Goal: Task Accomplishment & Management: Use online tool/utility

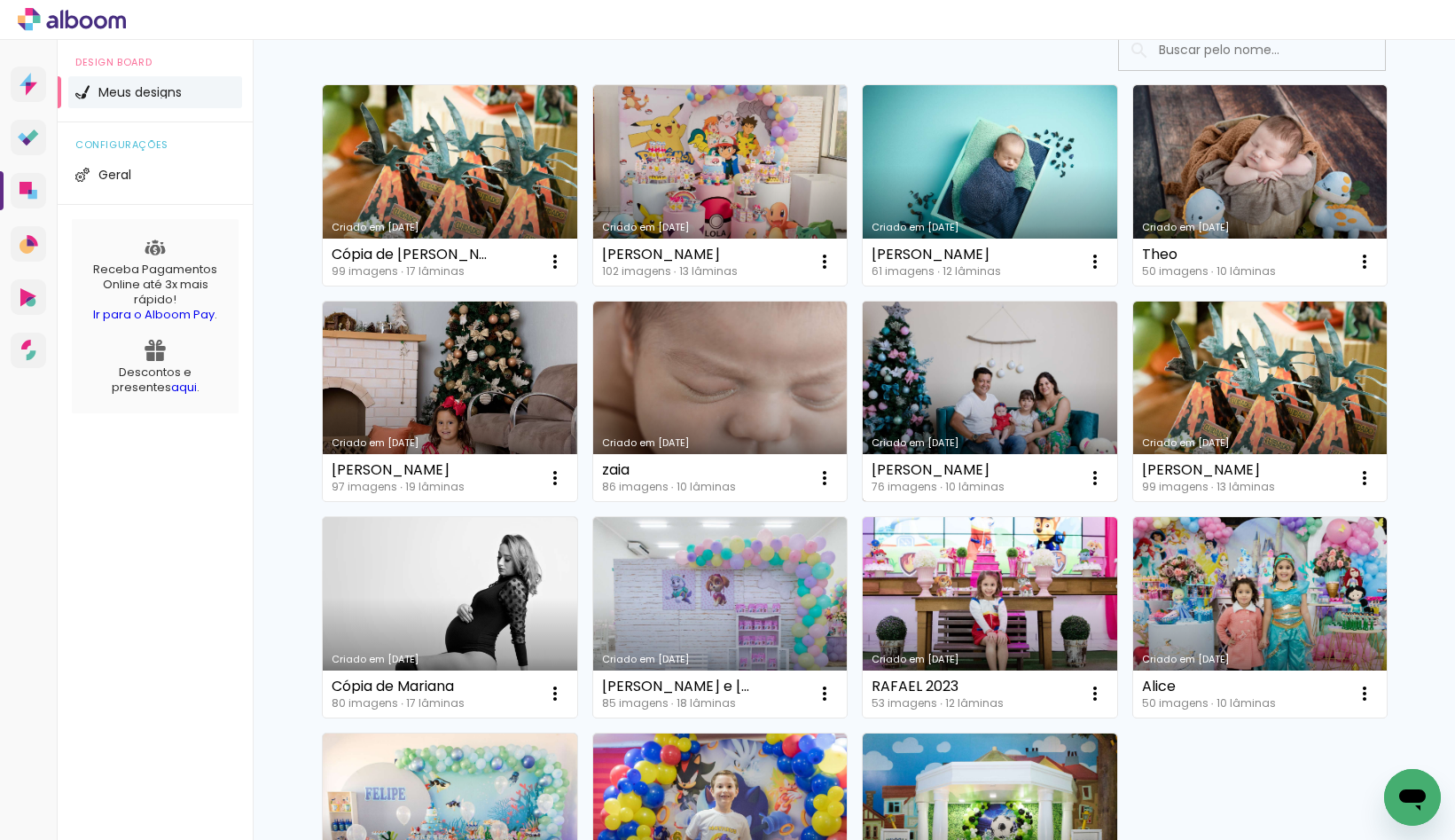
scroll to position [102, 0]
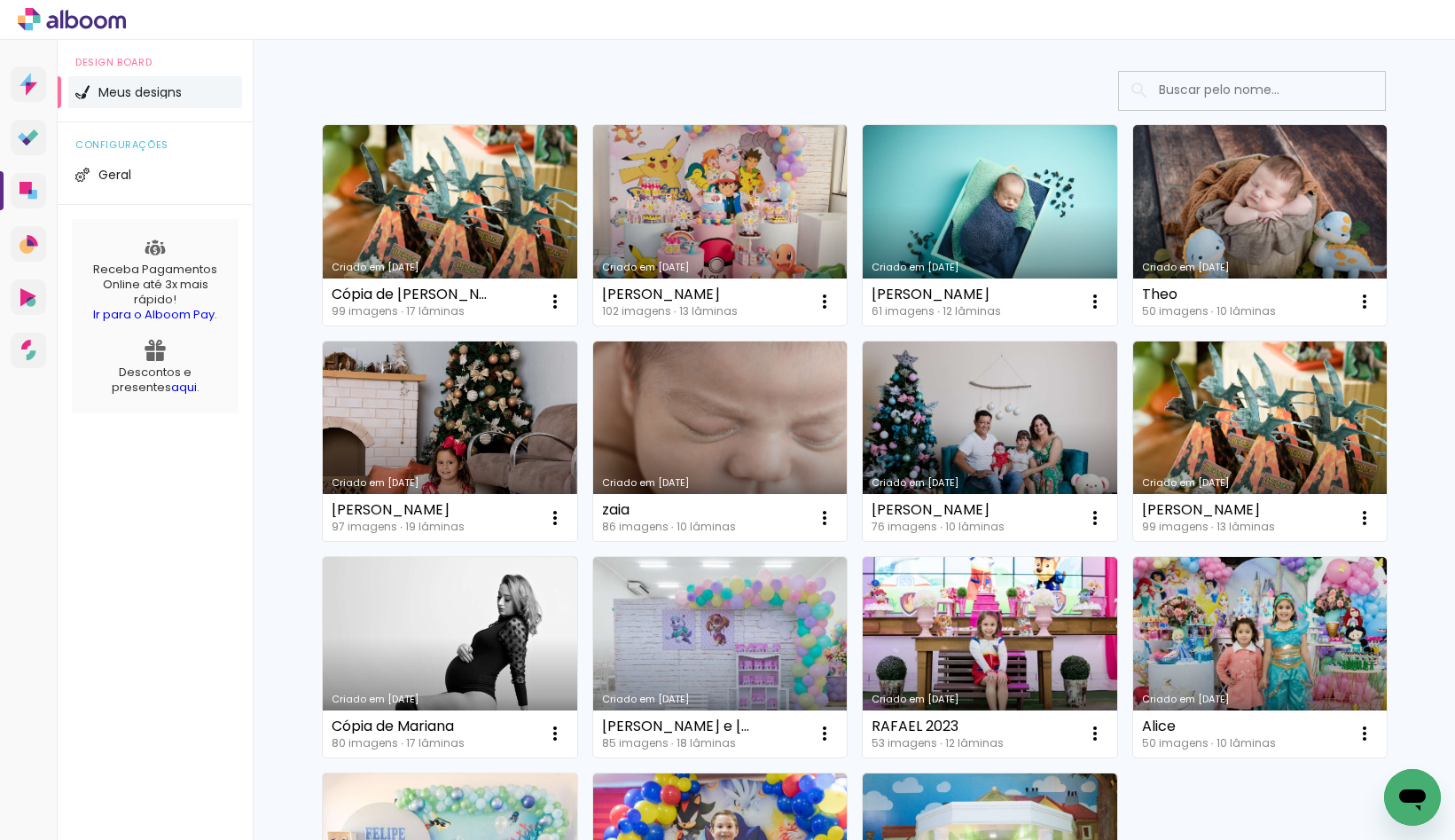
click at [653, 207] on link "Criado em [DATE]" at bounding box center [720, 225] width 255 height 200
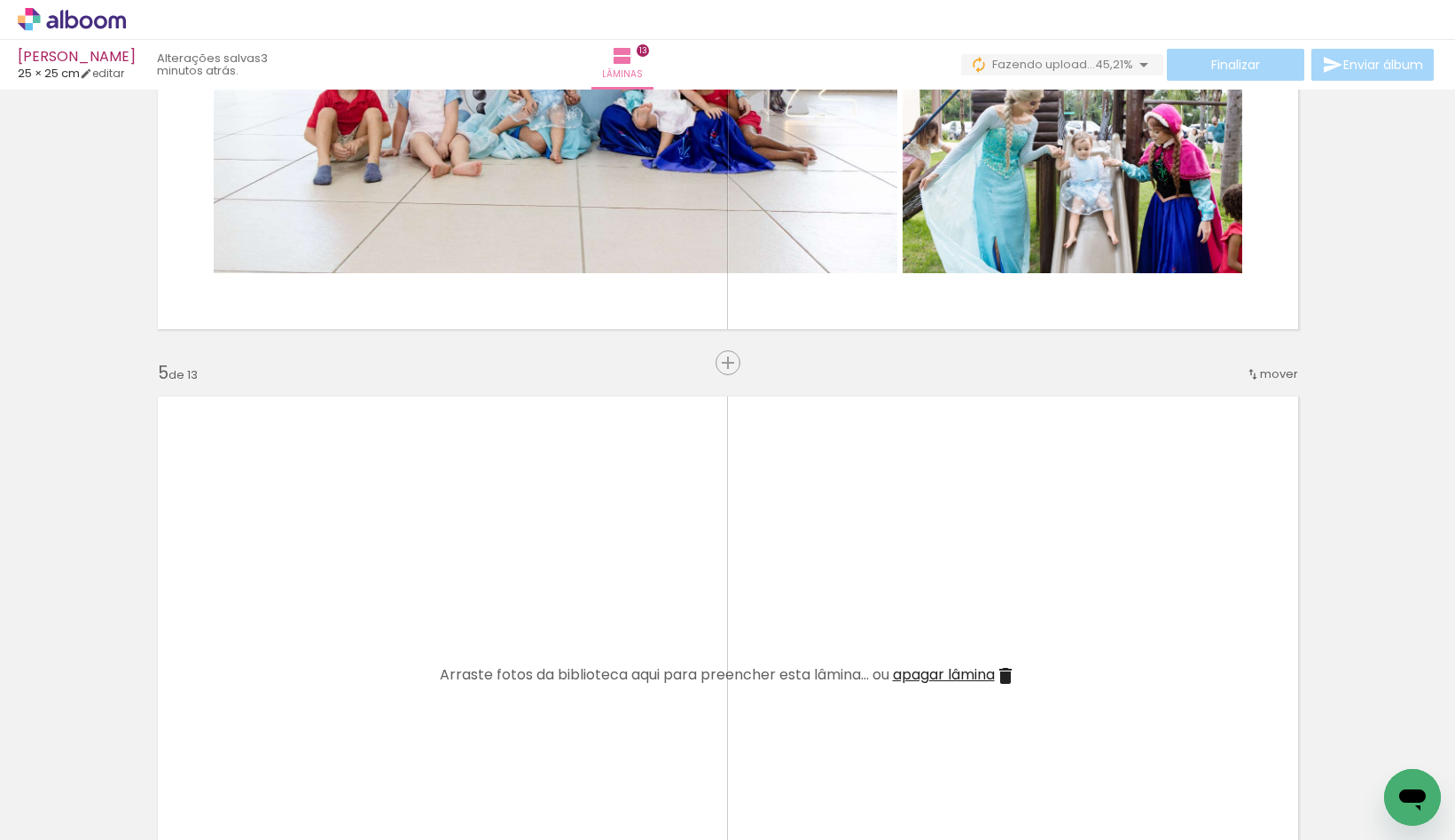
scroll to position [2312, 0]
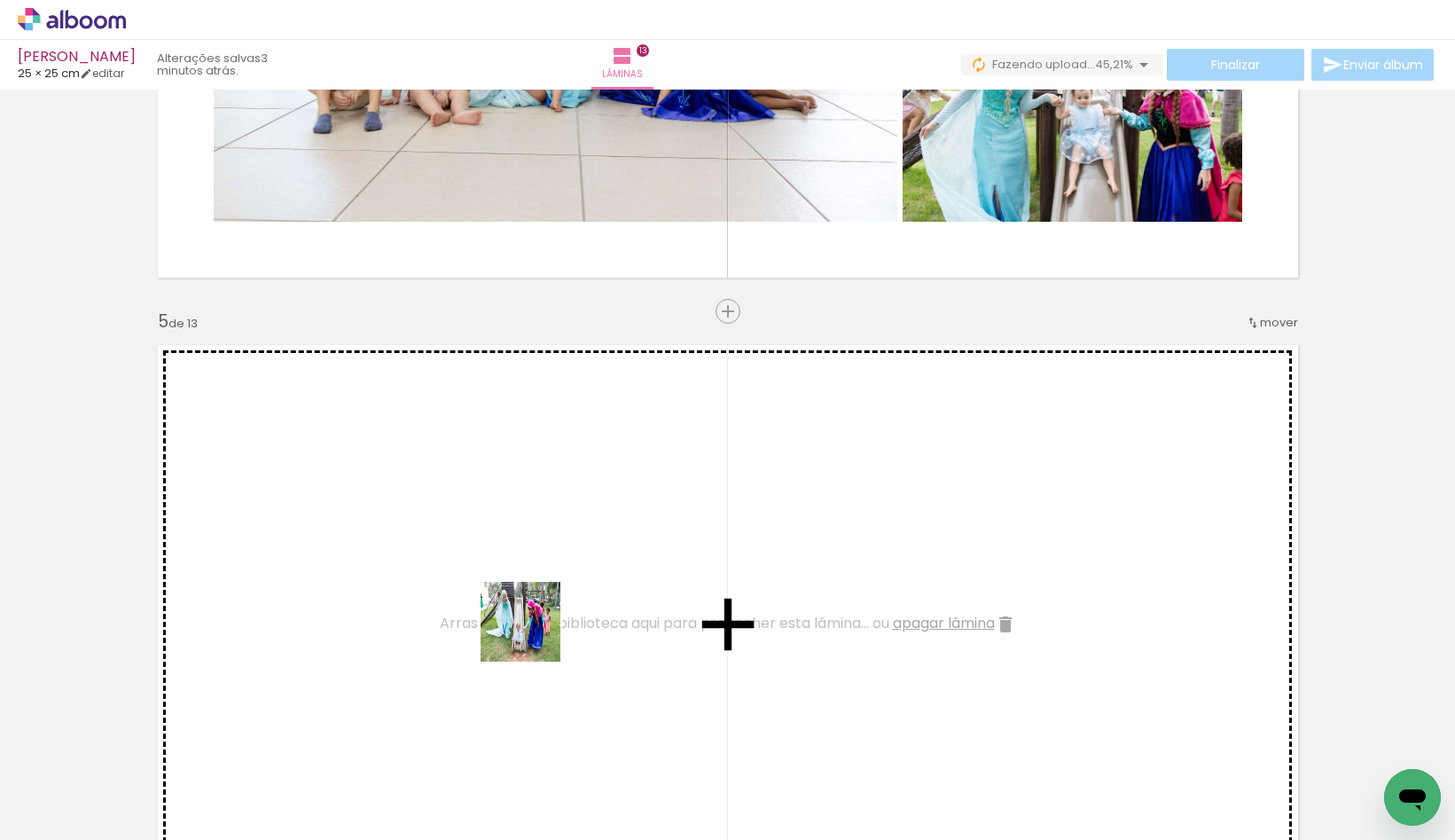
drag, startPoint x: 535, startPoint y: 658, endPoint x: 534, endPoint y: 588, distance: 70.0
click at [534, 588] on quentale-workspace at bounding box center [728, 420] width 1455 height 840
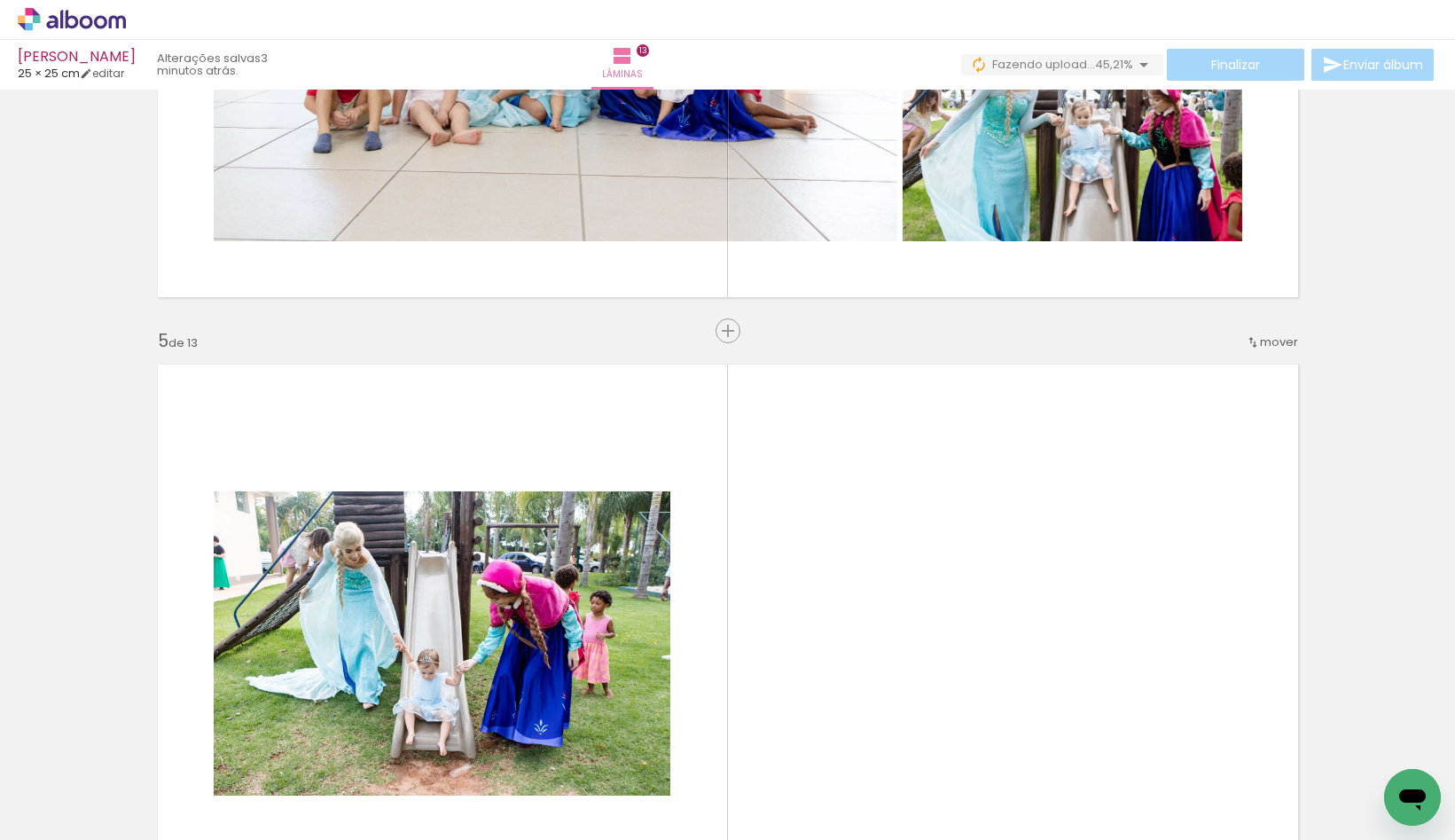
scroll to position [2325, 0]
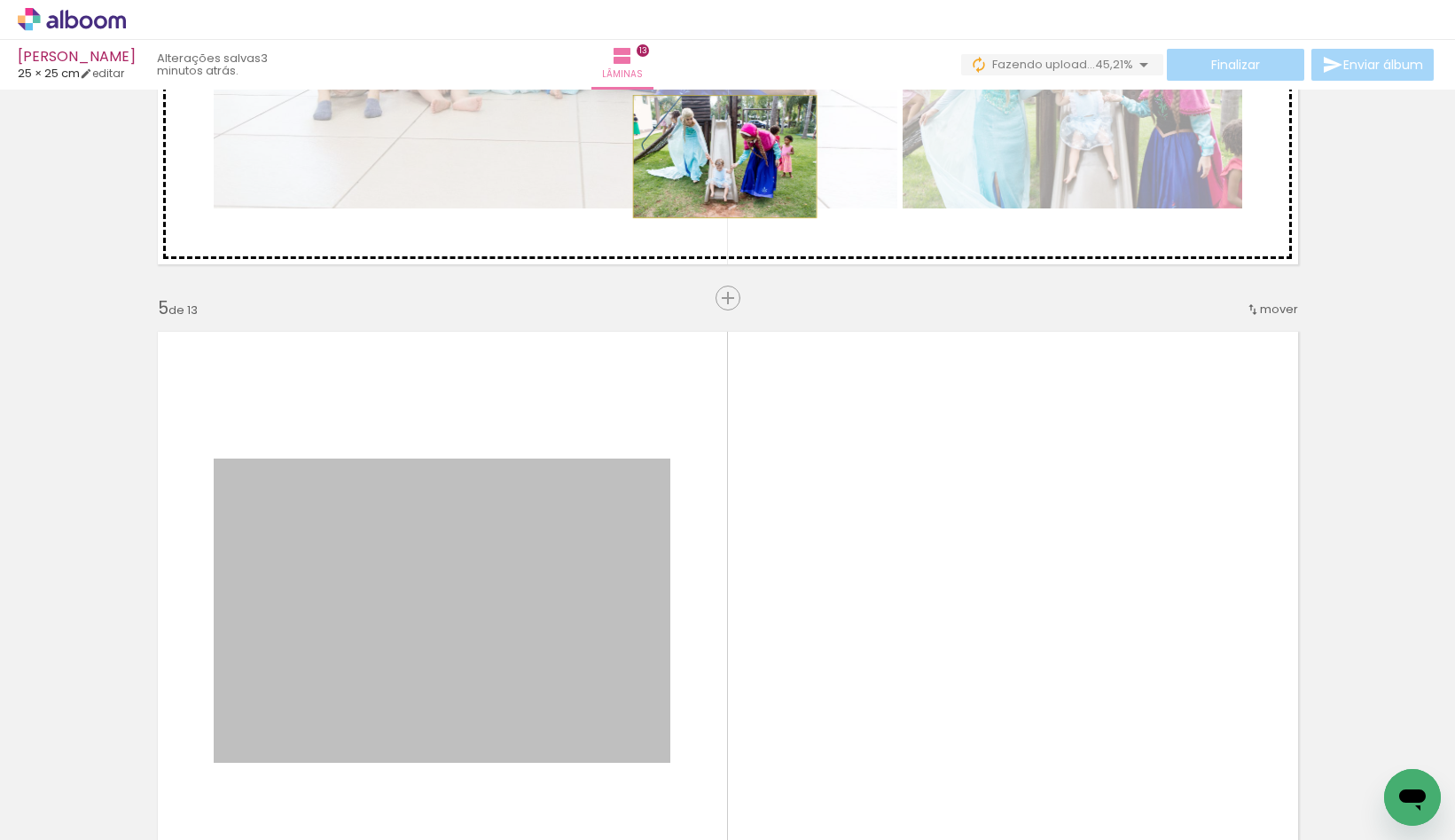
drag, startPoint x: 673, startPoint y: 303, endPoint x: 725, endPoint y: 156, distance: 155.9
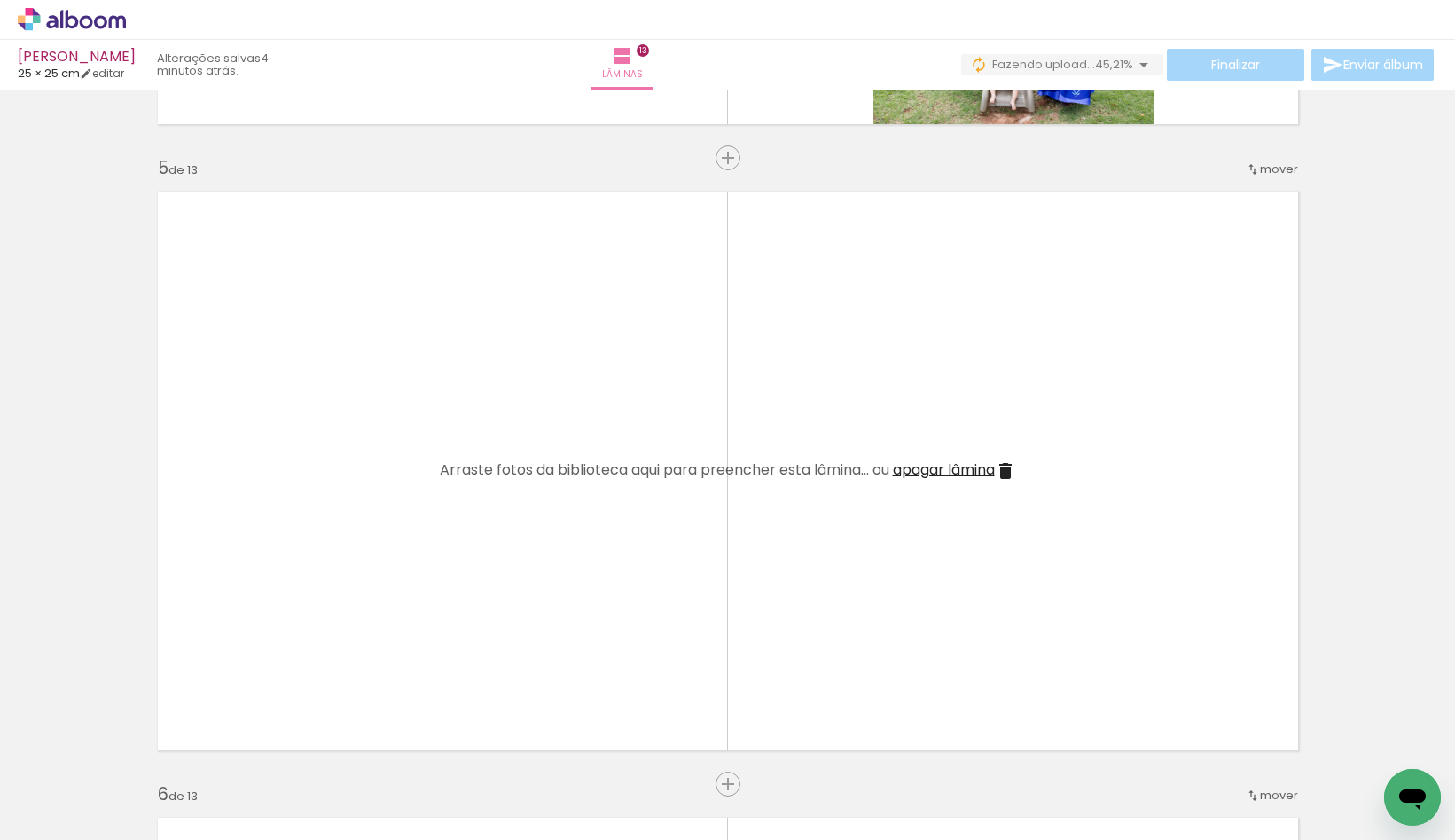
scroll to position [2519, 0]
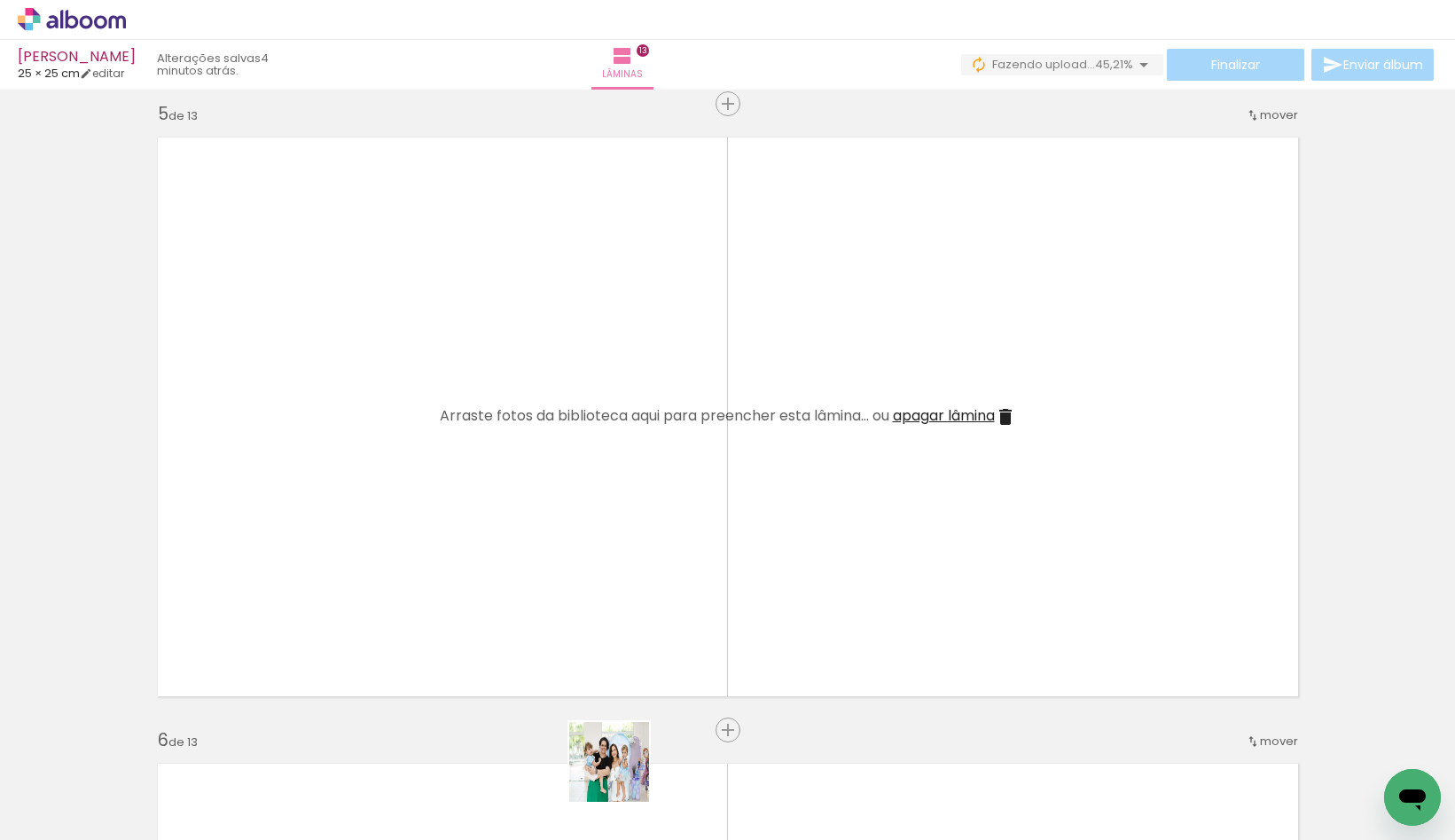
drag, startPoint x: 623, startPoint y: 775, endPoint x: 691, endPoint y: 725, distance: 84.4
click at [641, 543] on quentale-workspace at bounding box center [728, 420] width 1455 height 840
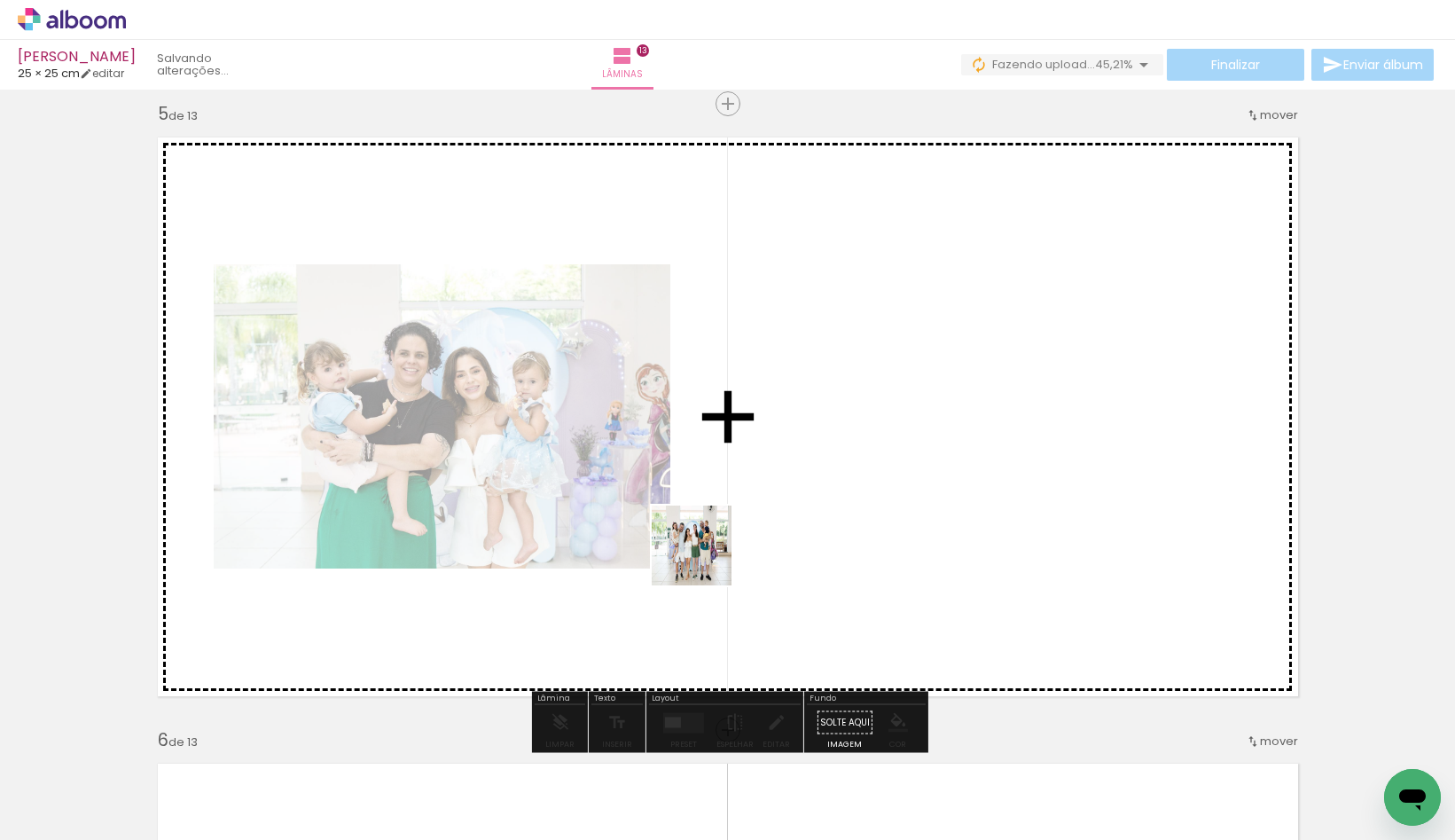
drag, startPoint x: 704, startPoint y: 665, endPoint x: 705, endPoint y: 556, distance: 109.0
click at [705, 556] on quentale-workspace at bounding box center [728, 420] width 1455 height 840
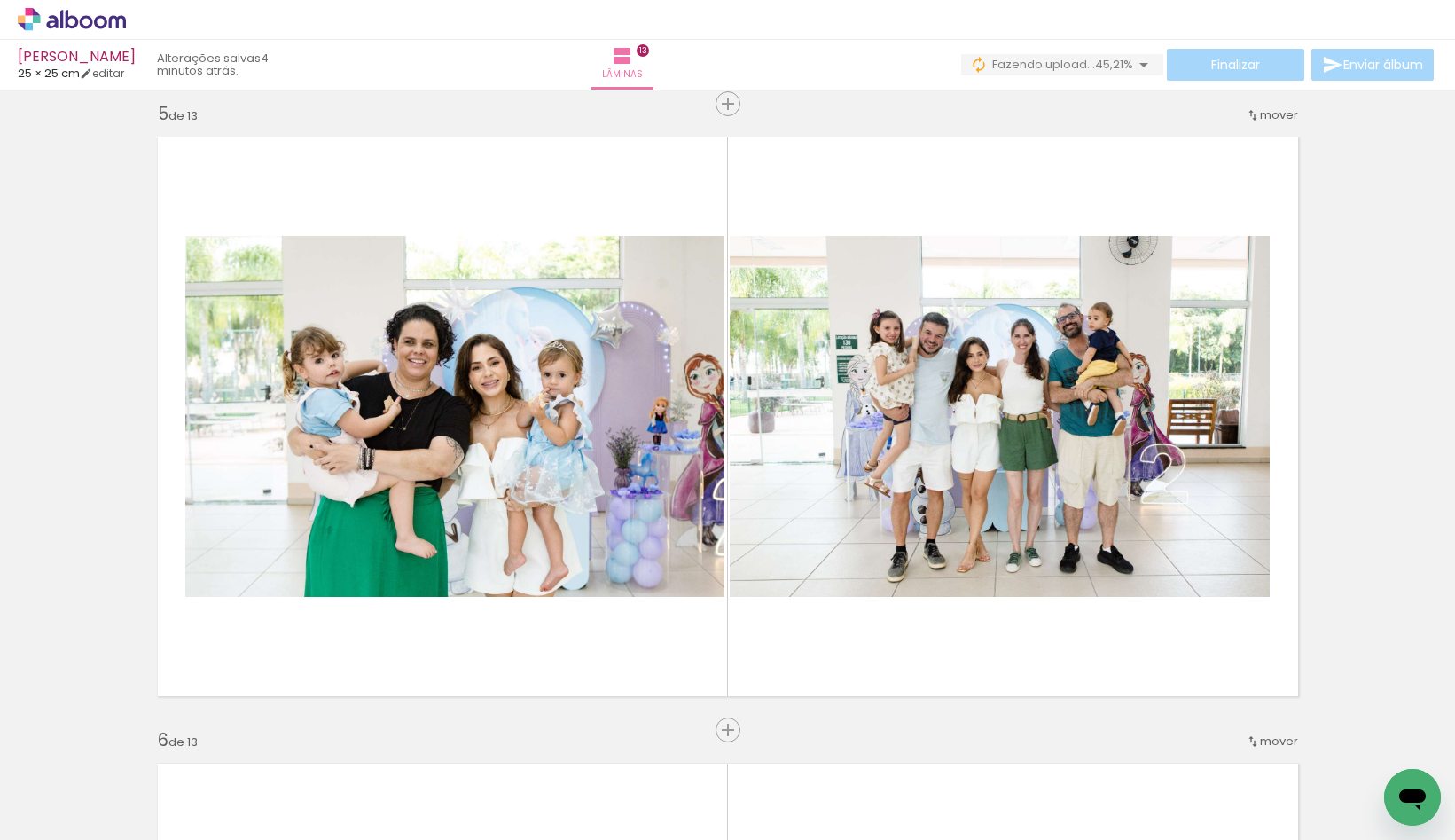
scroll to position [0, 2091]
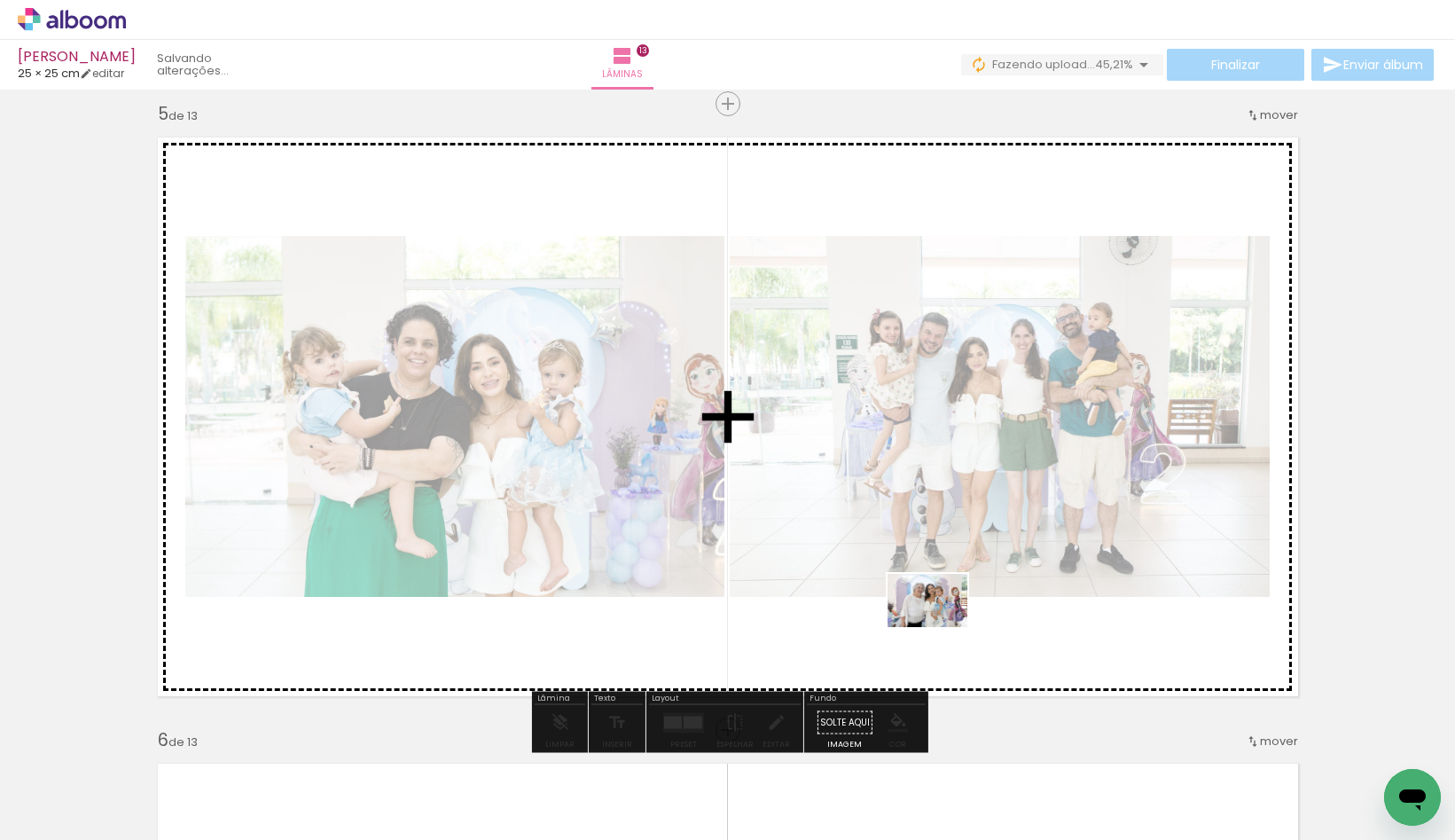
drag, startPoint x: 968, startPoint y: 768, endPoint x: 941, endPoint y: 627, distance: 143.6
click at [941, 627] on quentale-workspace at bounding box center [728, 420] width 1455 height 840
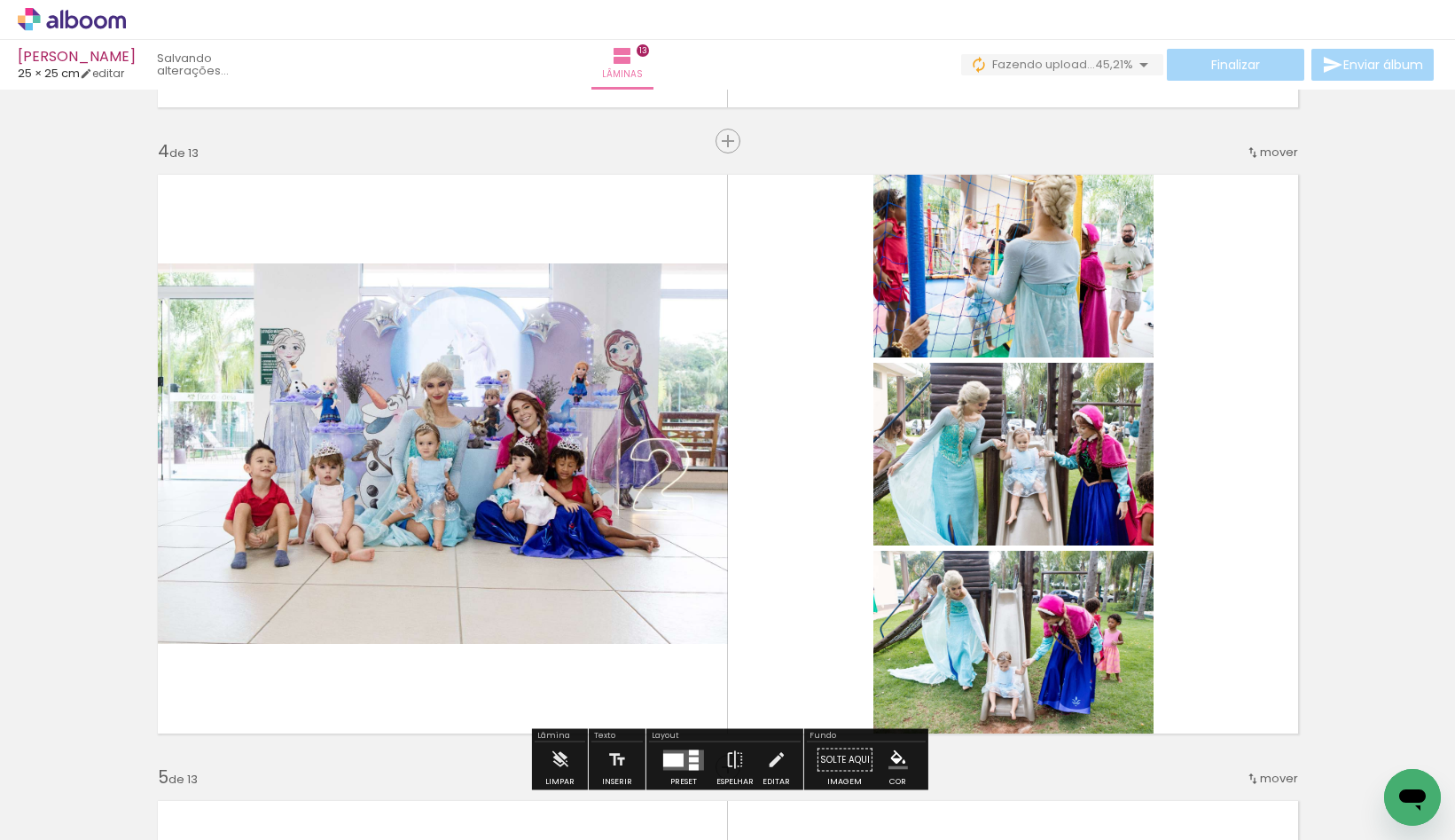
scroll to position [1927, 0]
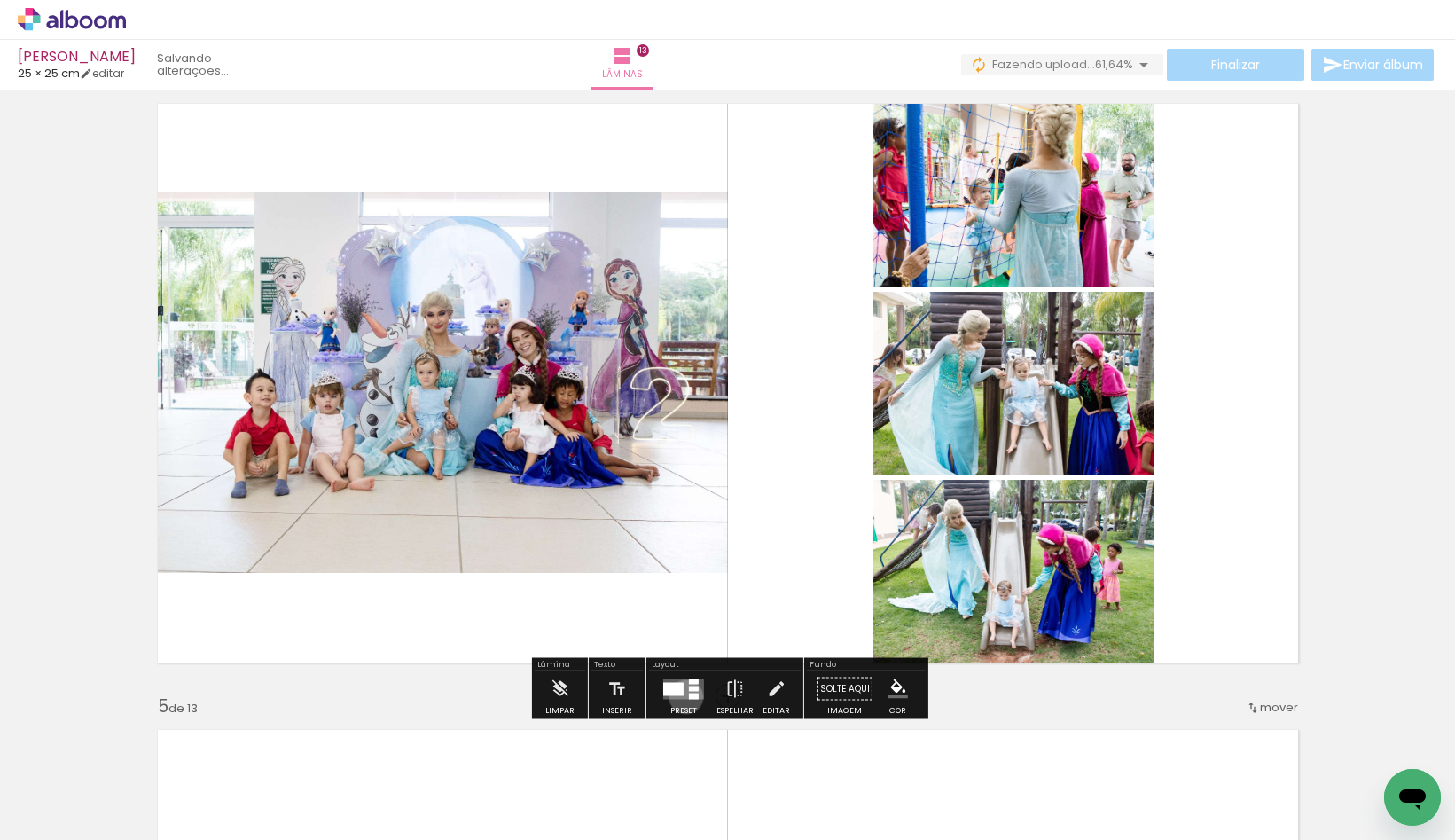
click at [682, 696] on quentale-layouter at bounding box center [684, 688] width 41 height 20
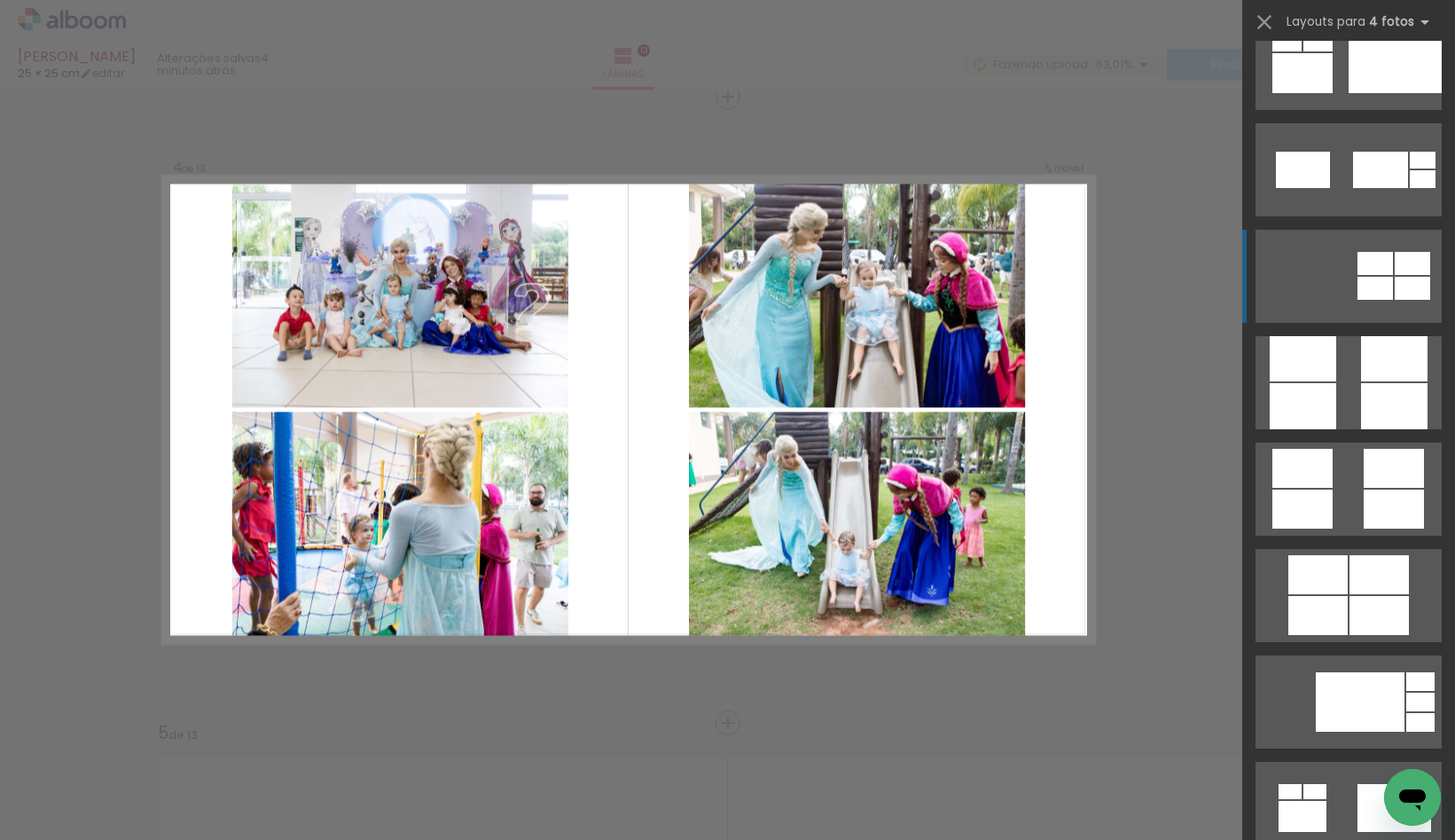
scroll to position [4722, 0]
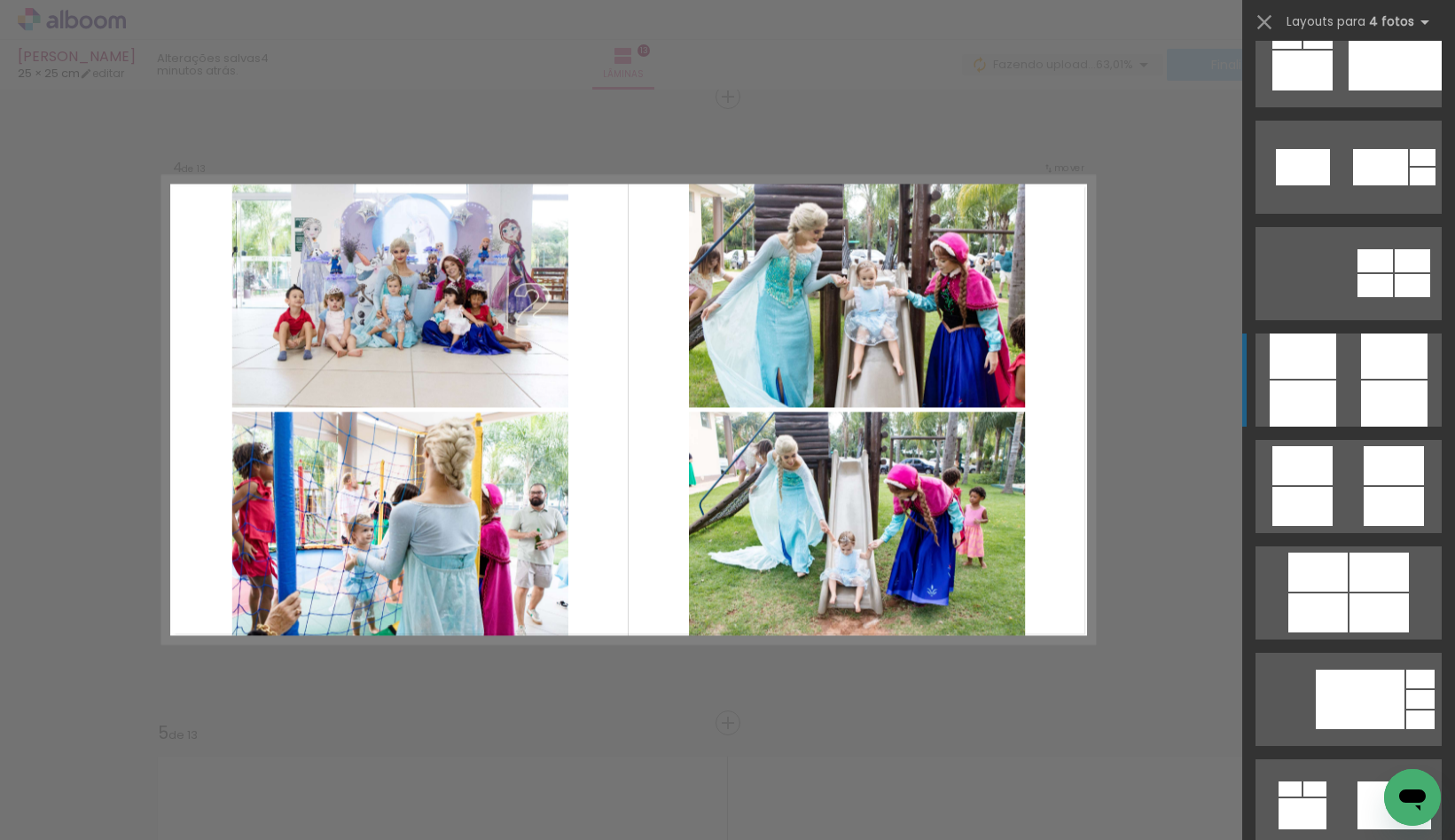
click at [1317, 385] on div at bounding box center [1303, 403] width 67 height 46
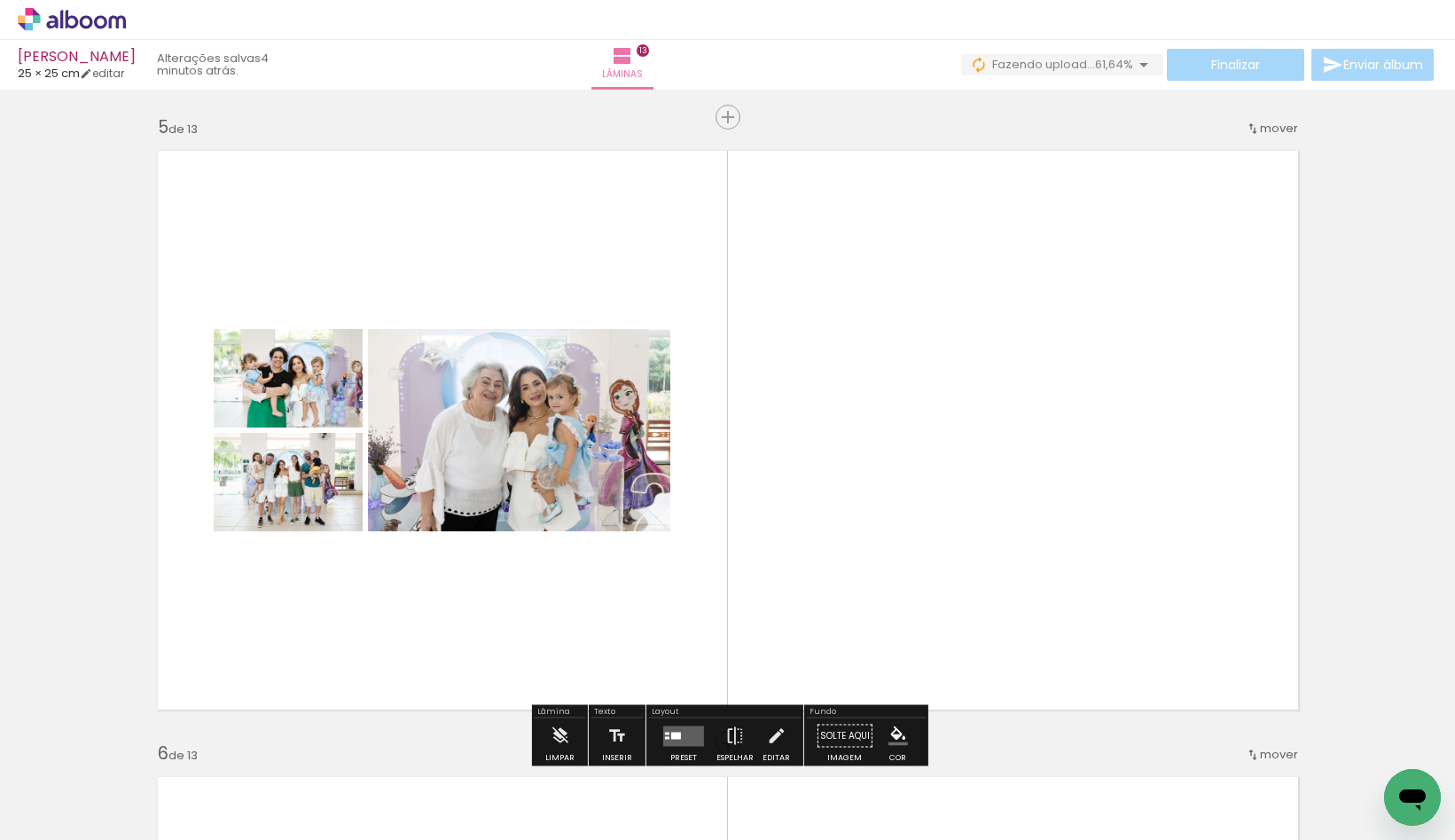
scroll to position [2550, 0]
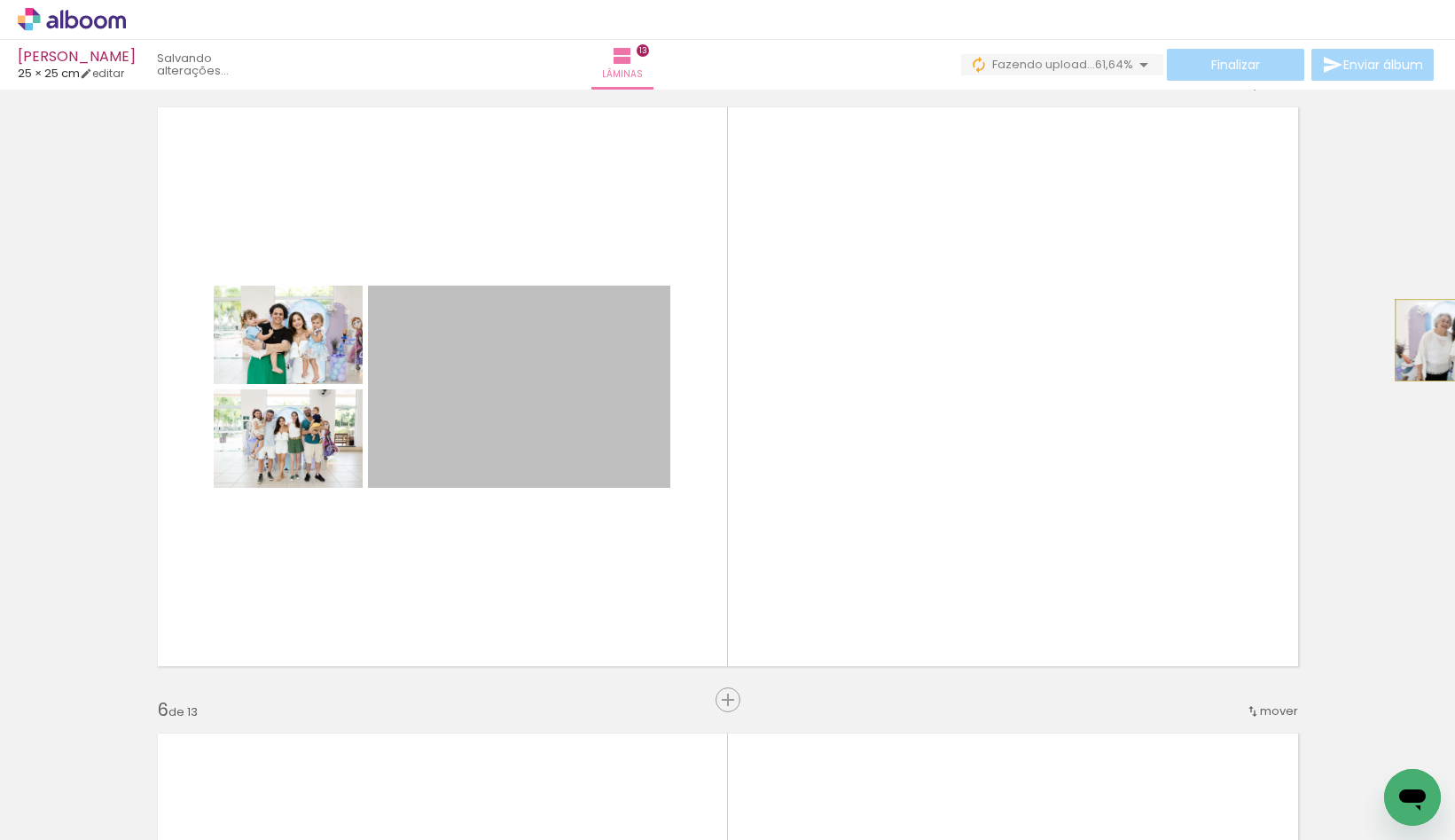
drag, startPoint x: 558, startPoint y: 417, endPoint x: 1456, endPoint y: 339, distance: 901.4
click at [1454, 339] on html "link( href="../../bower_components/polymer/polymer.html" rel="import" ) picture…" at bounding box center [728, 420] width 1455 height 840
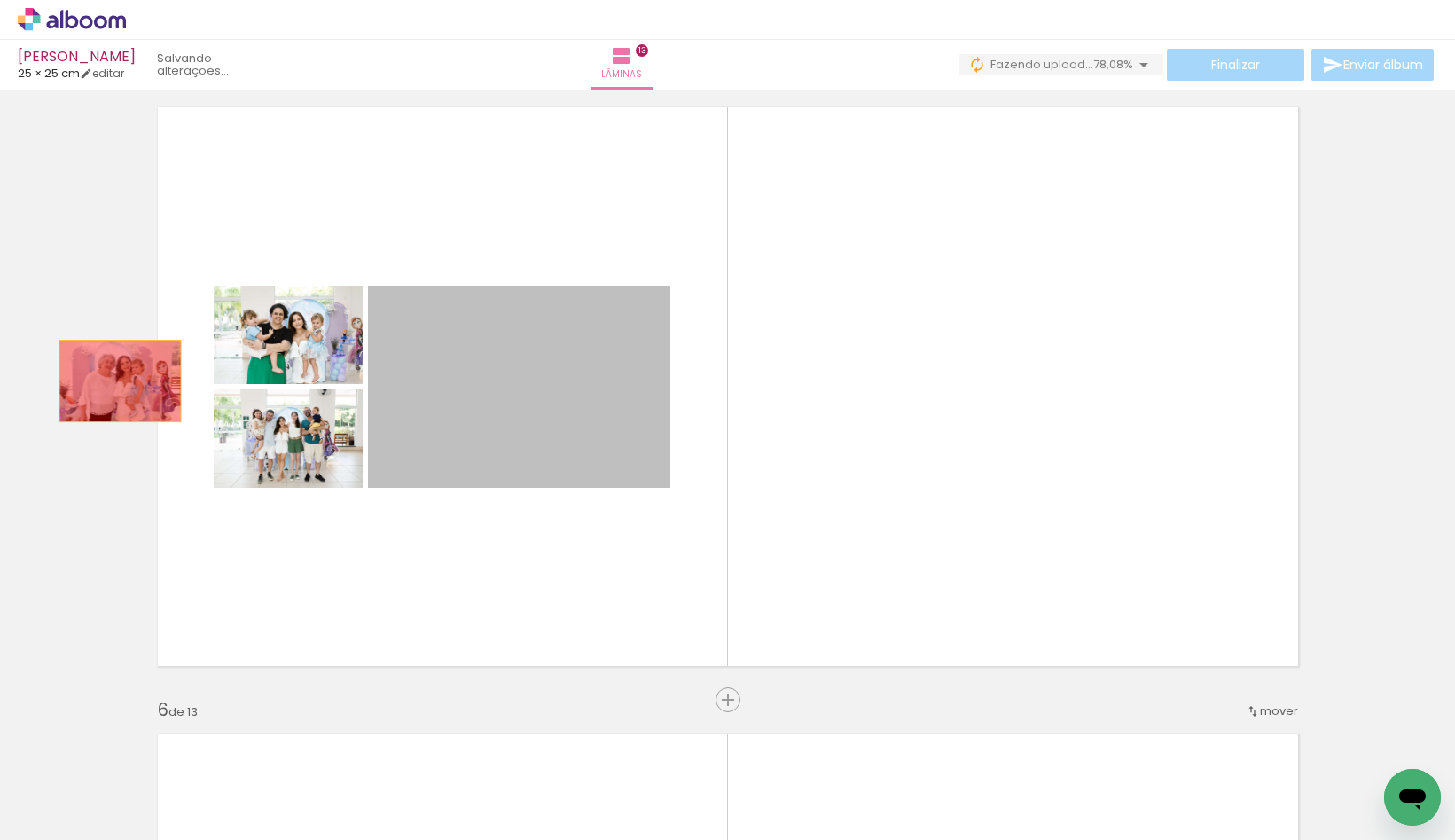
drag, startPoint x: 615, startPoint y: 378, endPoint x: 78, endPoint y: 377, distance: 537.0
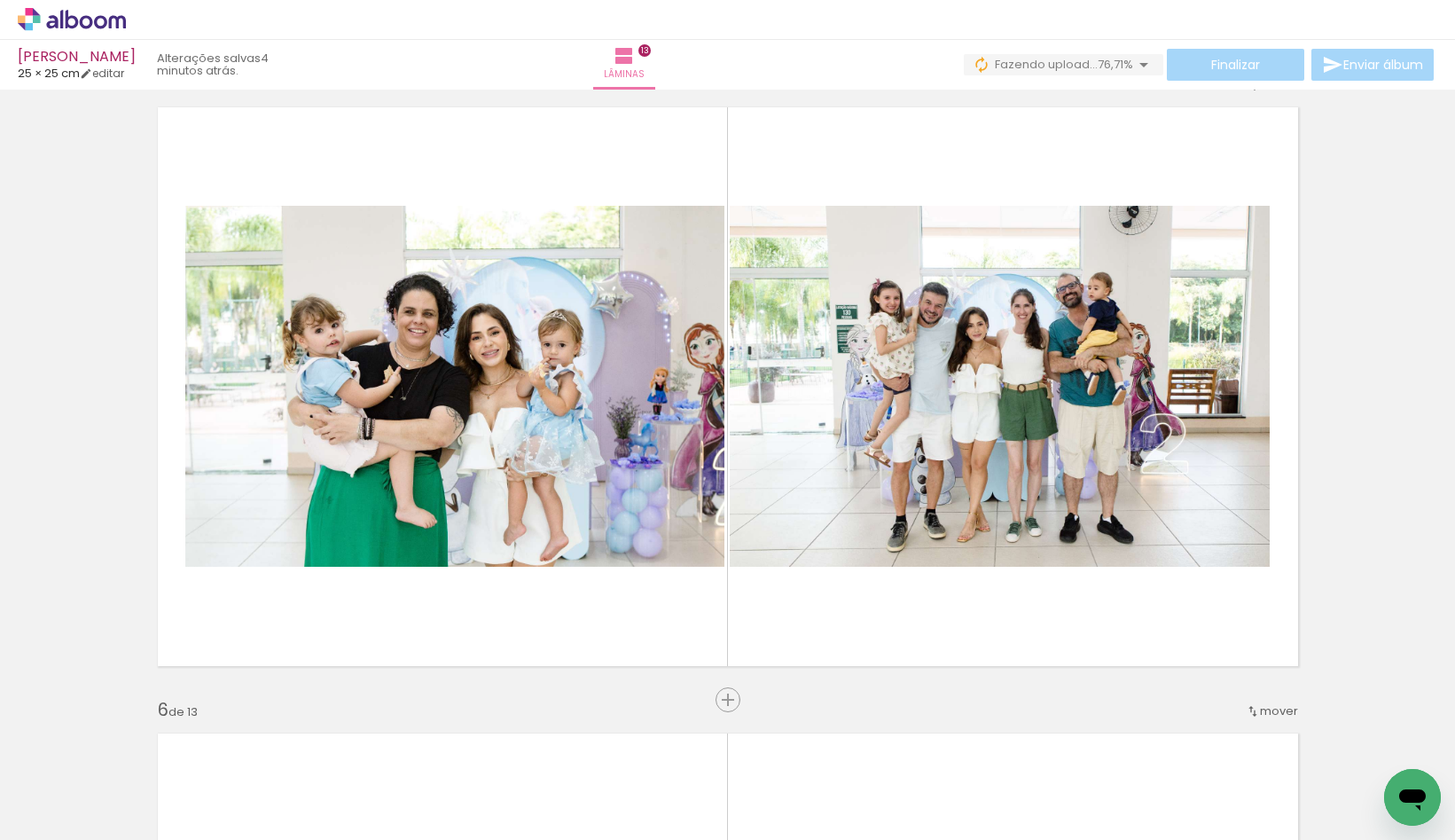
scroll to position [0, 4960]
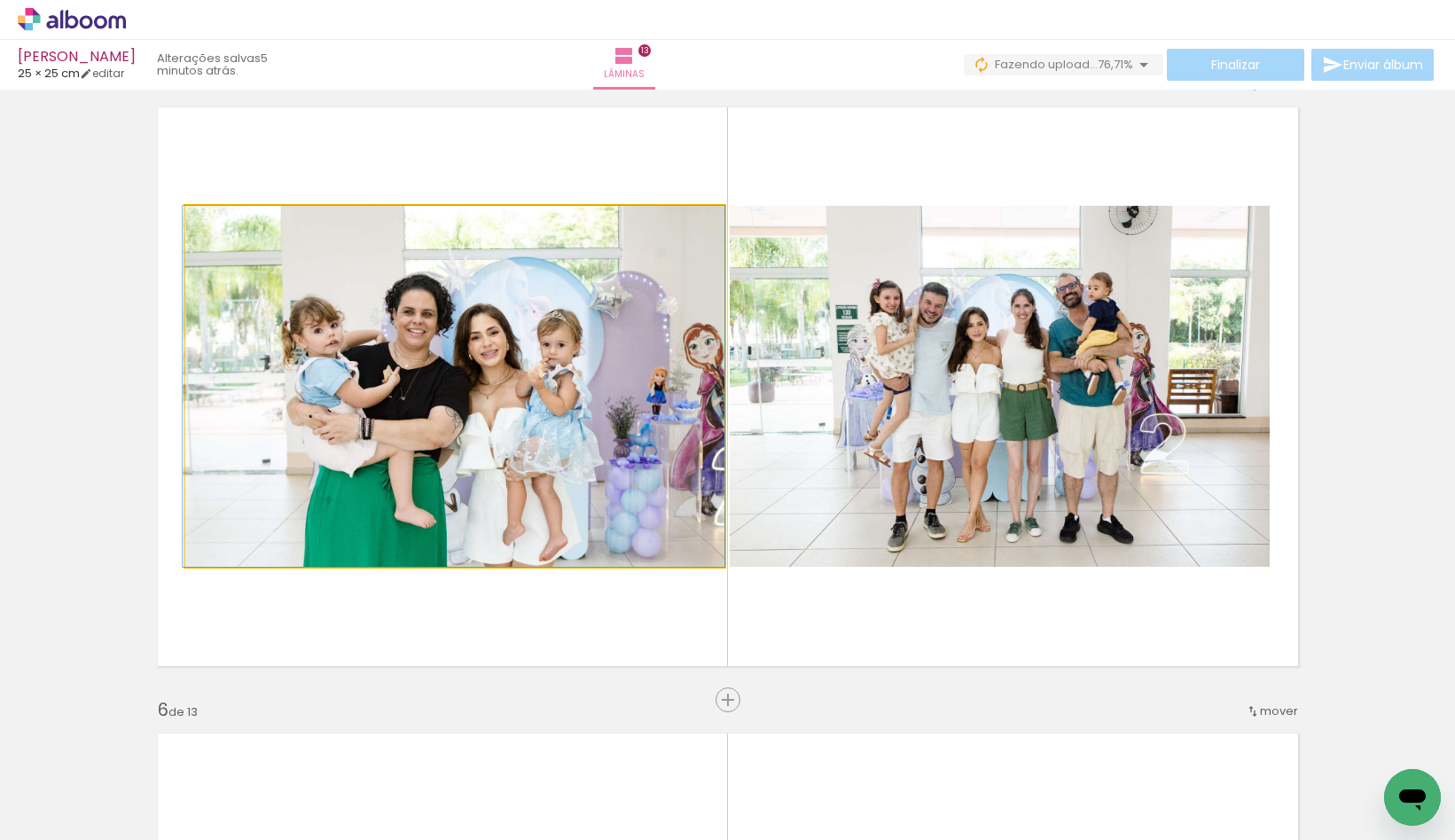
drag, startPoint x: 534, startPoint y: 367, endPoint x: 387, endPoint y: 351, distance: 147.9
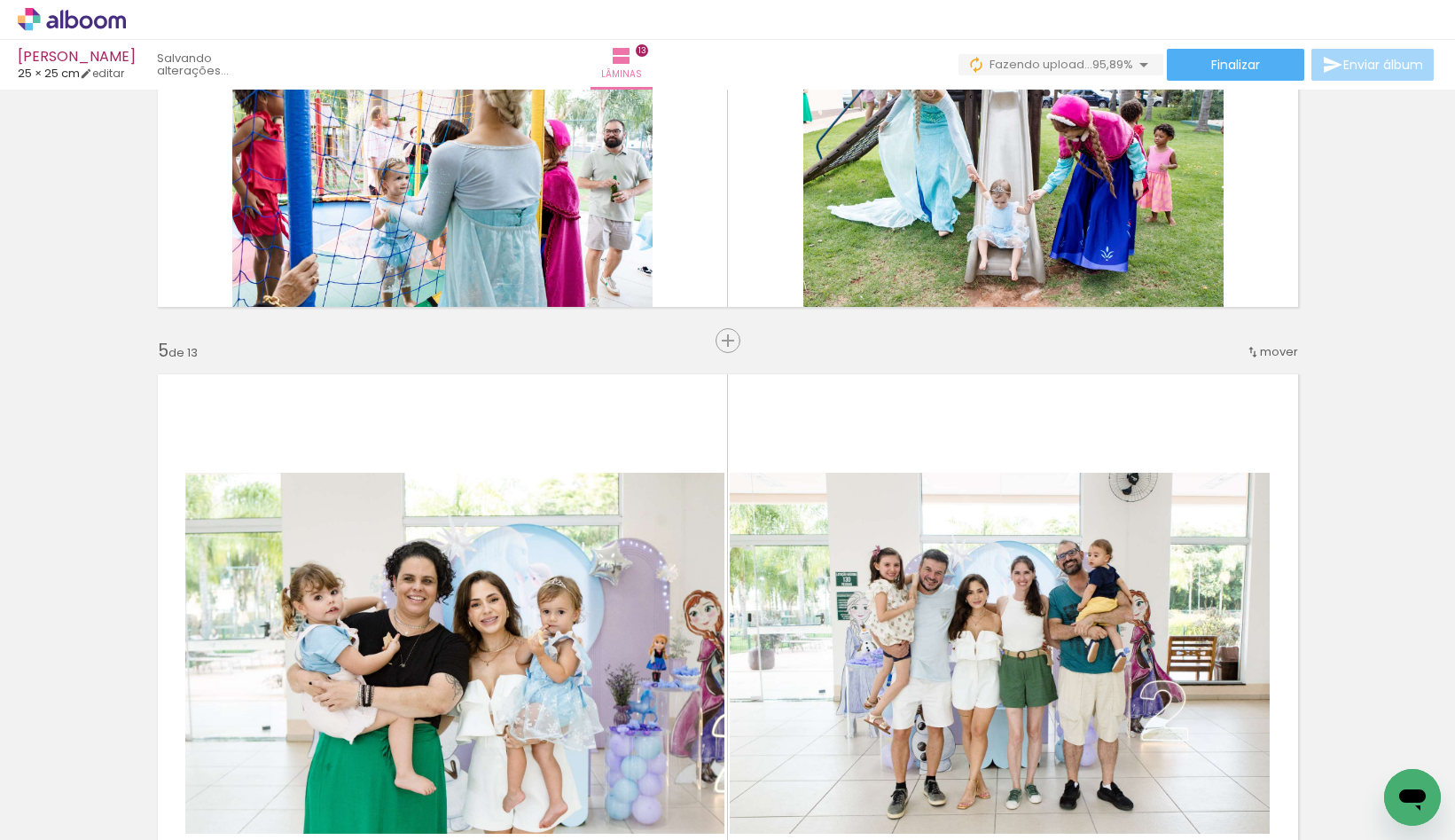
scroll to position [2285, 0]
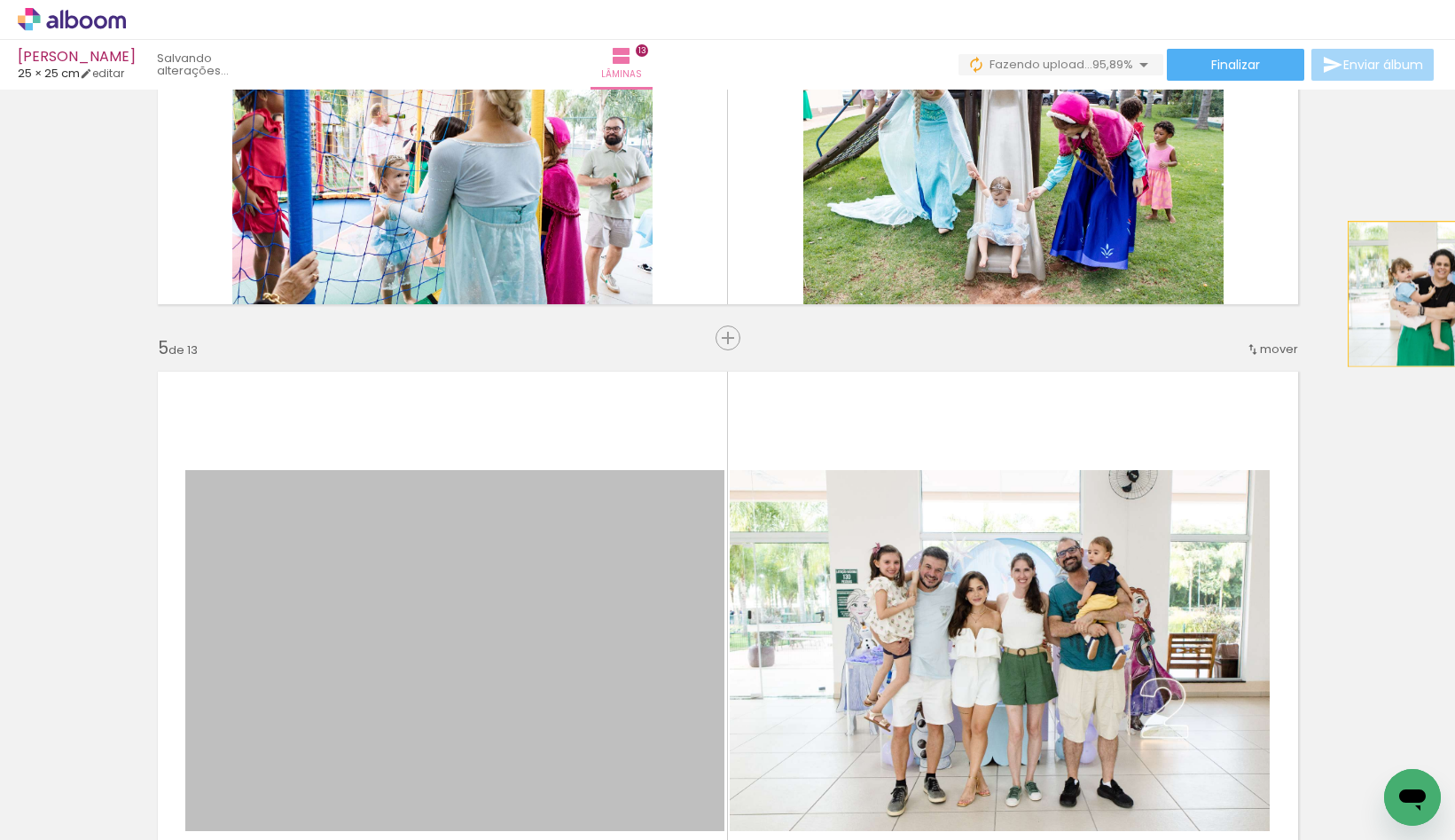
drag, startPoint x: 564, startPoint y: 548, endPoint x: 1456, endPoint y: 294, distance: 927.5
click at [1454, 294] on html "link( href="../../bower_components/polymer/polymer.html" rel="import" ) picture…" at bounding box center [728, 420] width 1455 height 840
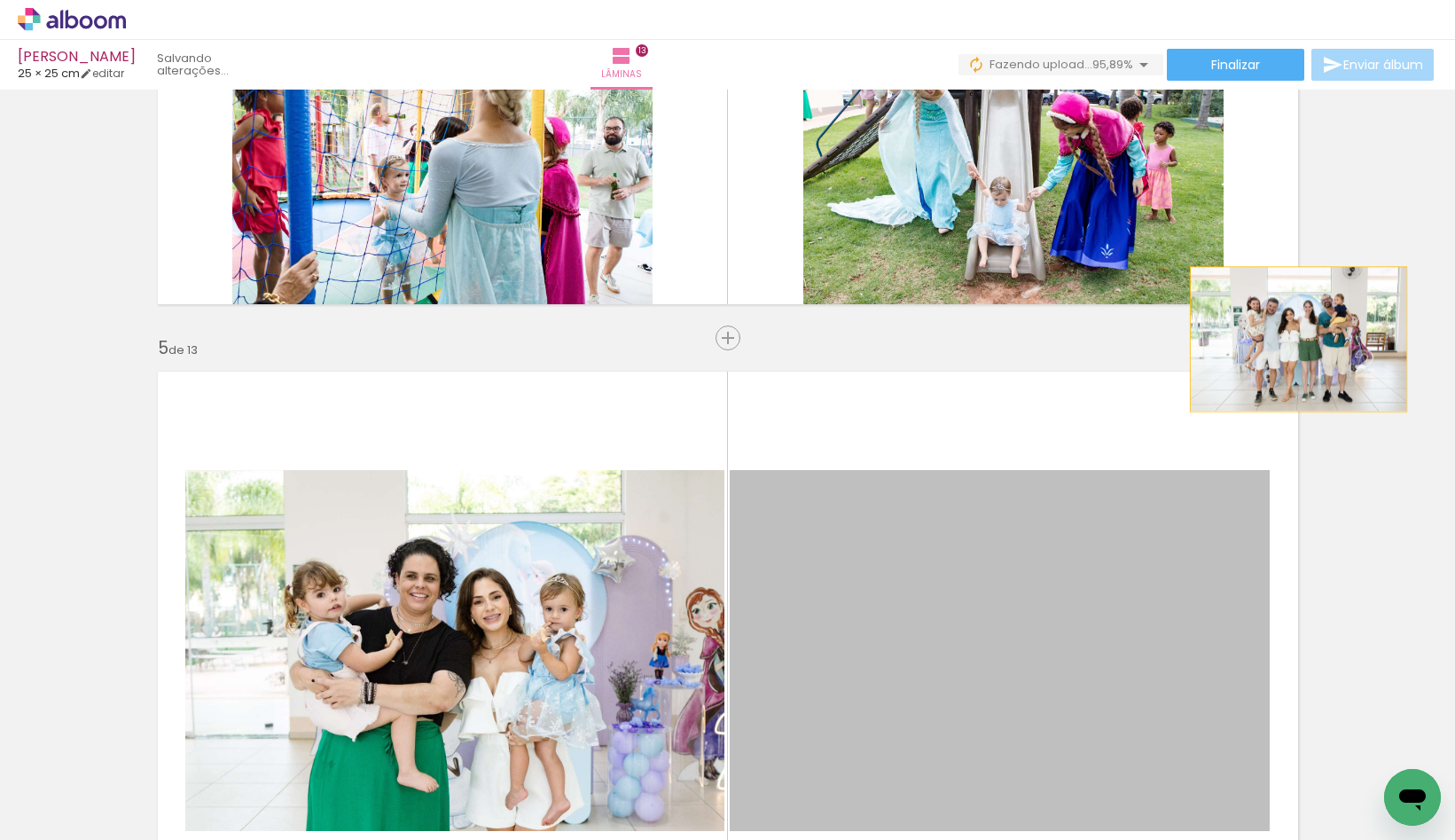
drag, startPoint x: 1021, startPoint y: 545, endPoint x: 1354, endPoint y: 313, distance: 405.8
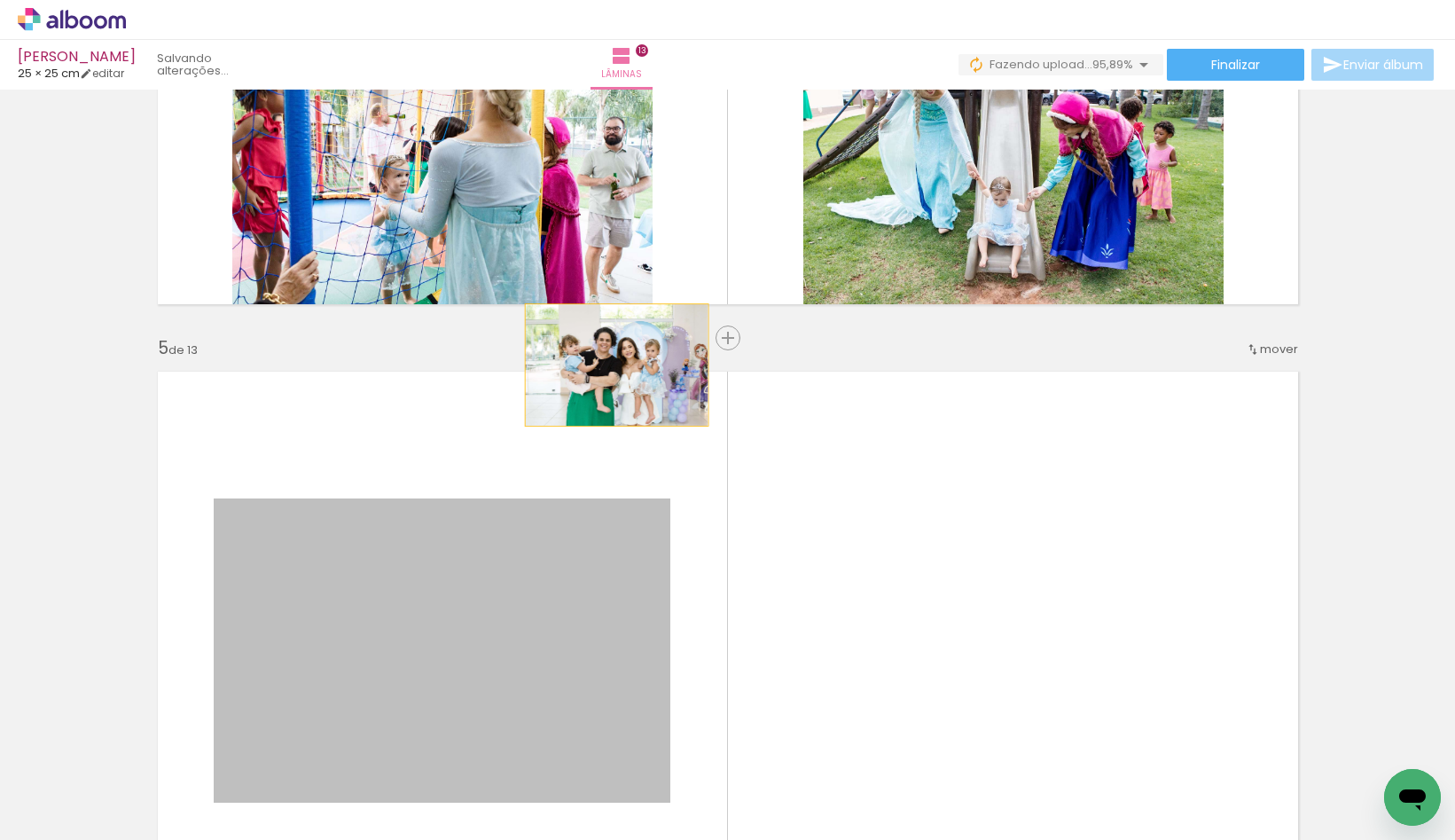
drag, startPoint x: 520, startPoint y: 604, endPoint x: 615, endPoint y: 364, distance: 258.1
click at [615, 364] on quentale-layouter at bounding box center [728, 651] width 1163 height 582
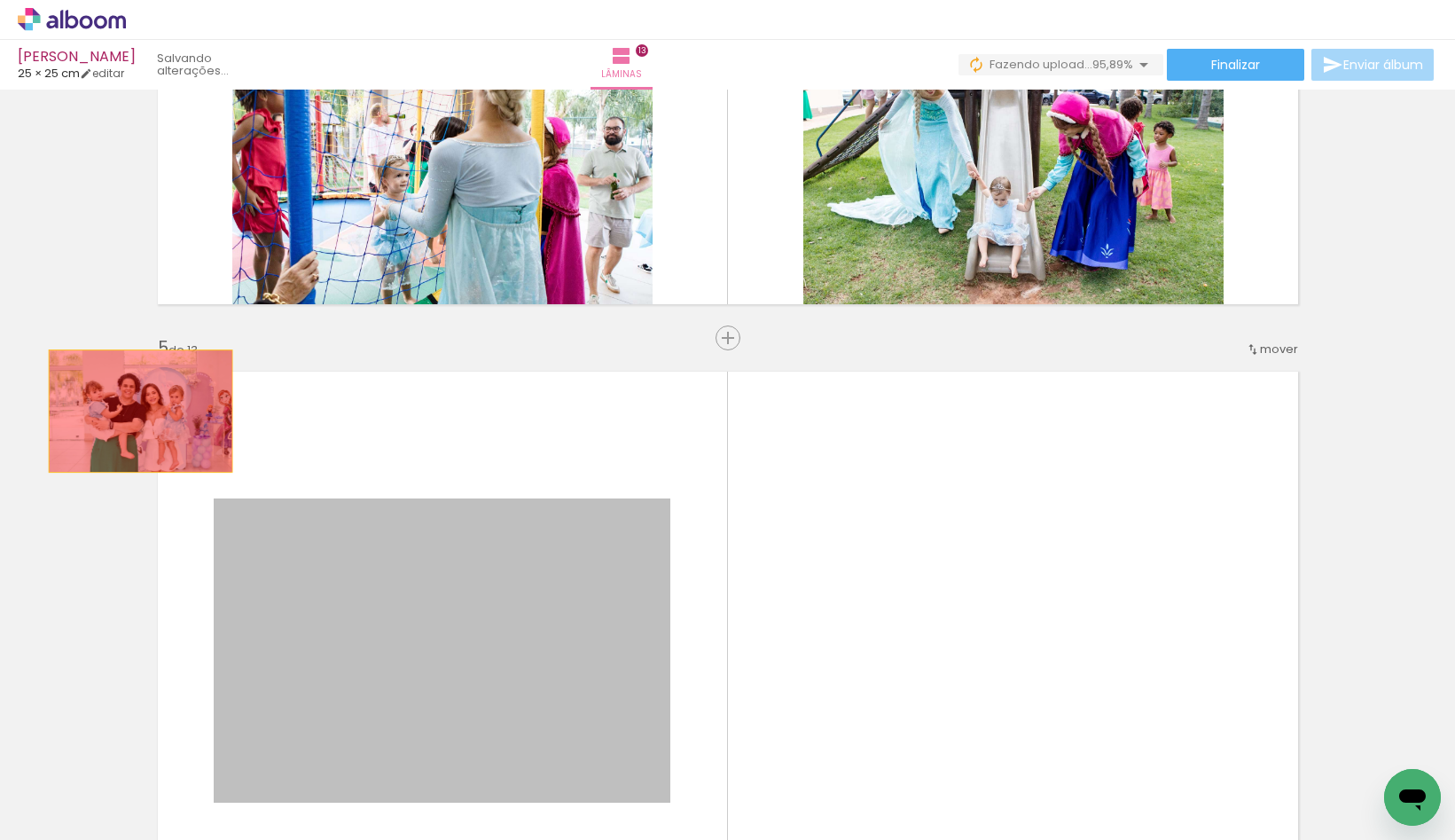
drag, startPoint x: 429, startPoint y: 496, endPoint x: 139, endPoint y: 411, distance: 302.2
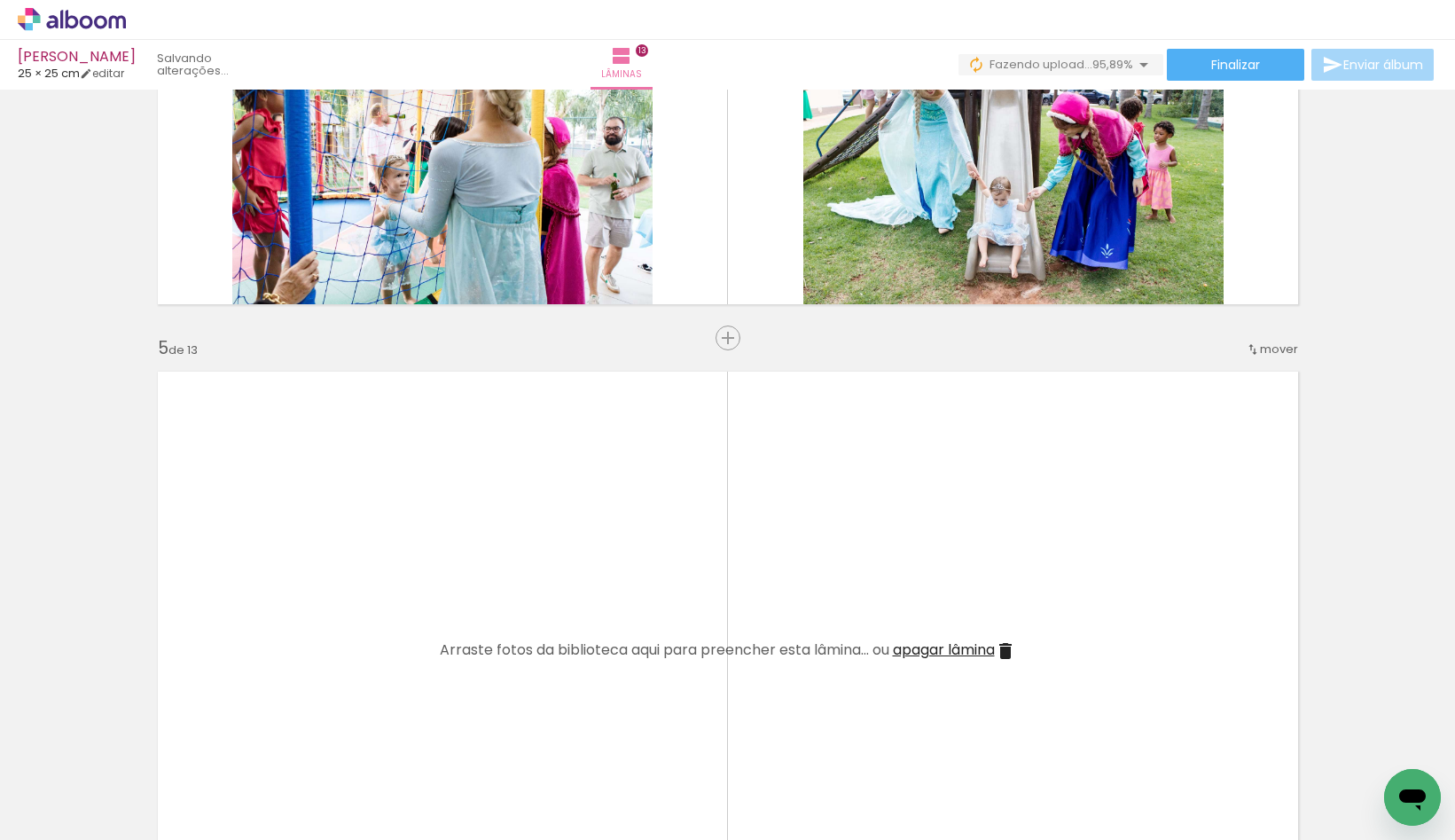
scroll to position [0, 2824]
click at [92, 781] on iron-icon at bounding box center [90, 787] width 14 height 14
click at [0, 0] on slot "Todas as fotos" at bounding box center [0, 0] width 0 height 0
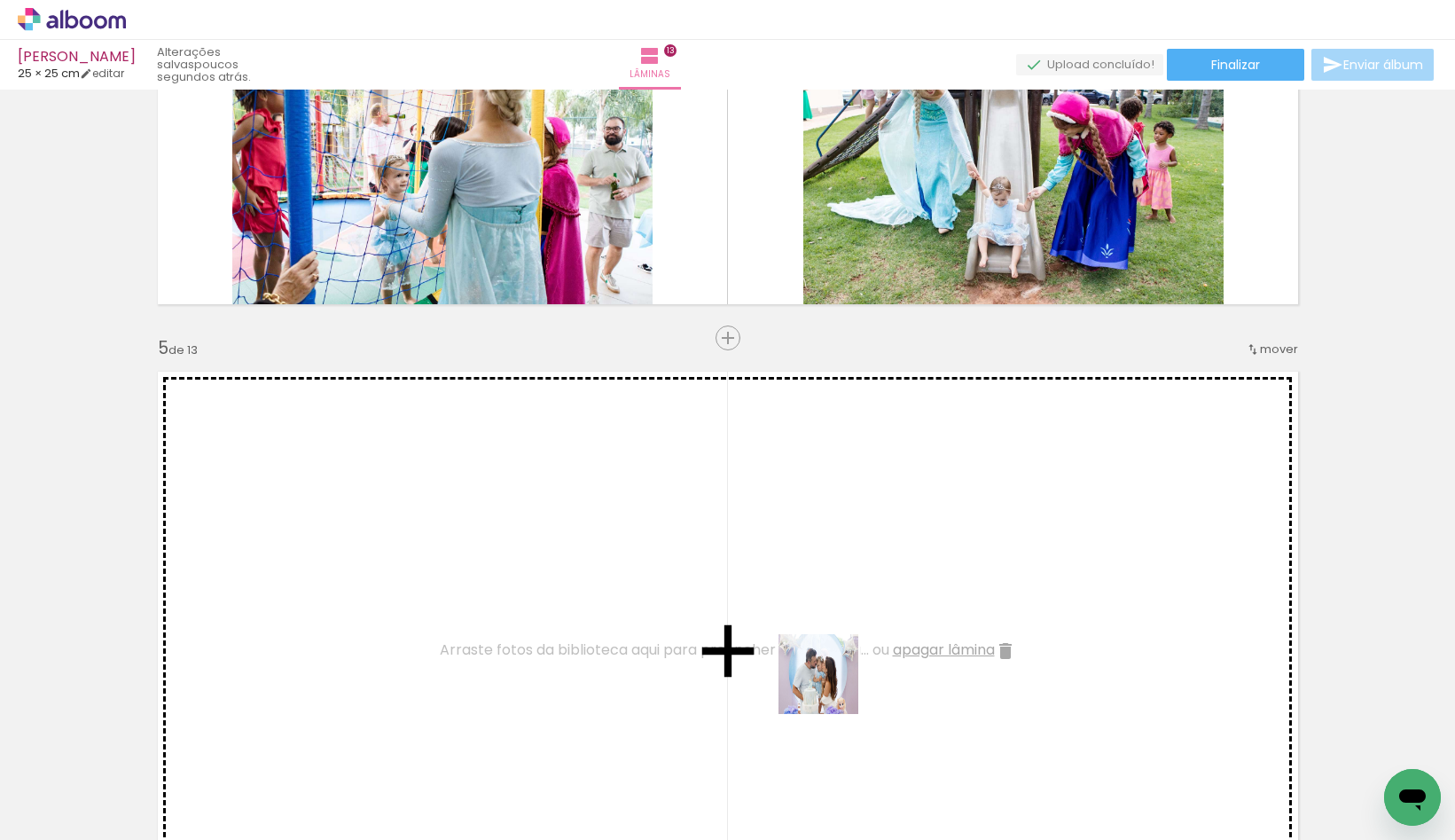
drag, startPoint x: 891, startPoint y: 782, endPoint x: 794, endPoint y: 613, distance: 194.9
click at [794, 613] on quentale-workspace at bounding box center [728, 420] width 1455 height 840
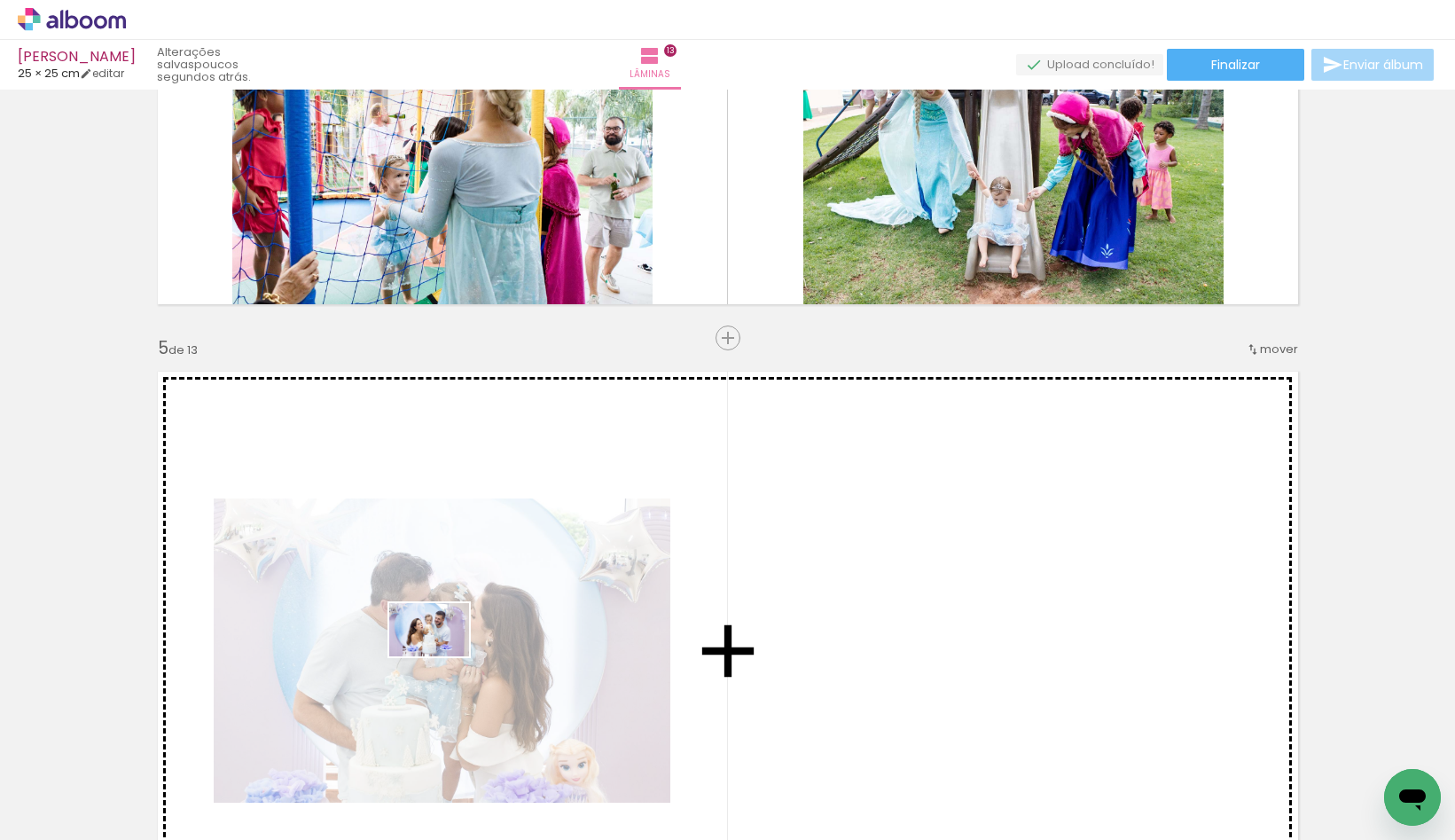
drag, startPoint x: 377, startPoint y: 779, endPoint x: 442, endPoint y: 656, distance: 139.1
click at [442, 656] on quentale-workspace at bounding box center [728, 420] width 1455 height 840
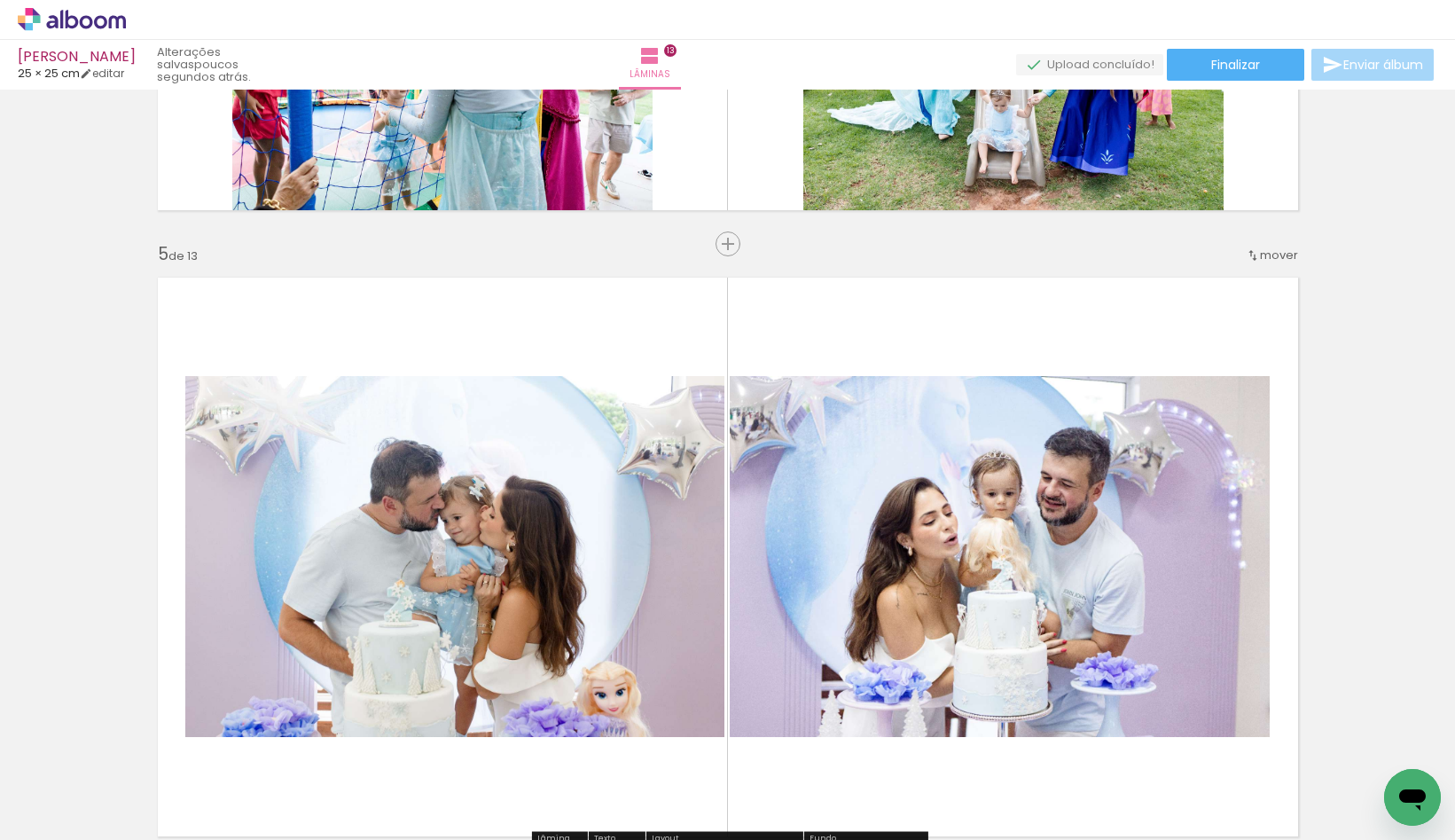
scroll to position [2576, 0]
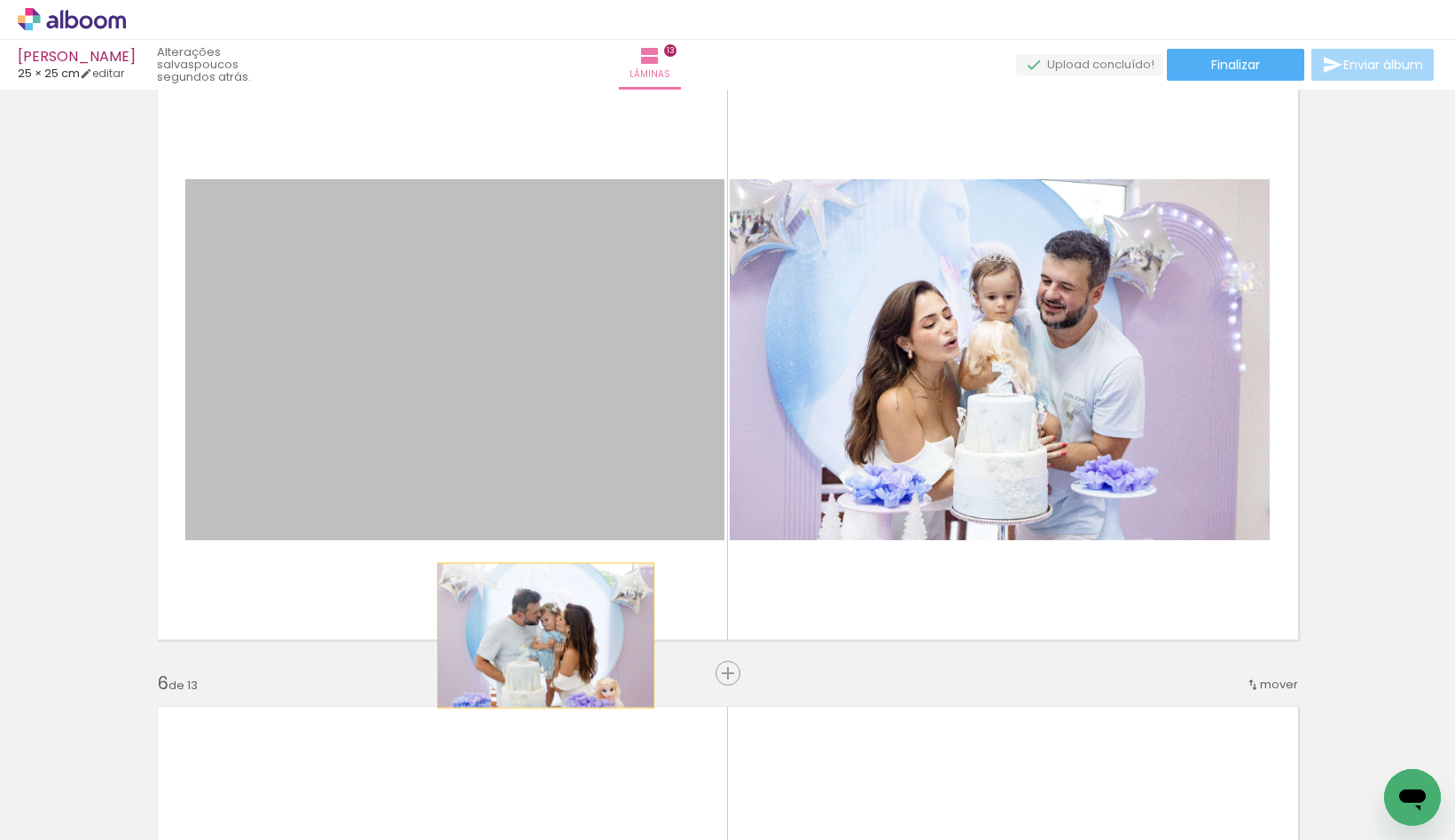
drag, startPoint x: 545, startPoint y: 440, endPoint x: 624, endPoint y: 603, distance: 181.1
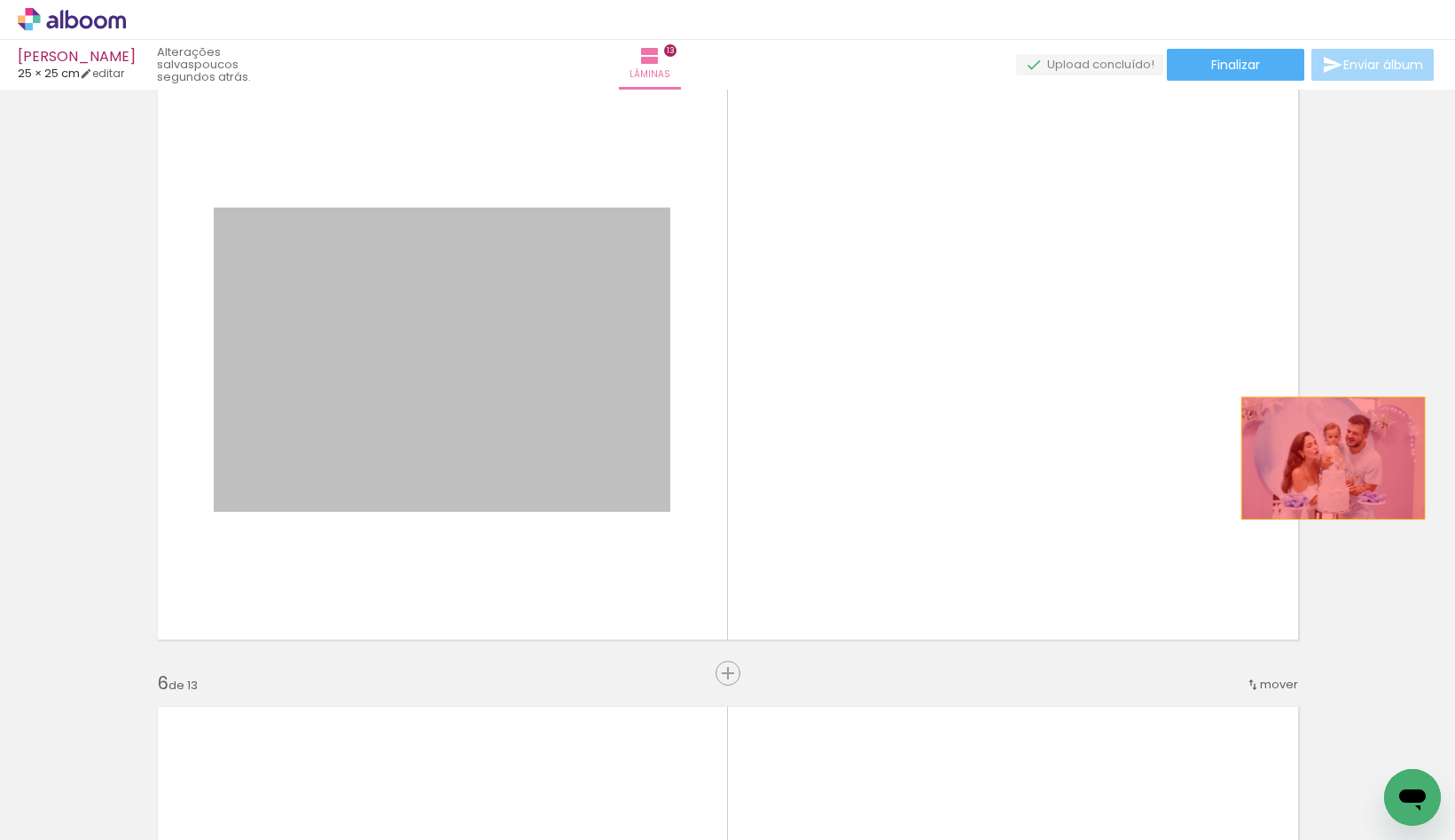
drag, startPoint x: 524, startPoint y: 415, endPoint x: 1333, endPoint y: 458, distance: 810.1
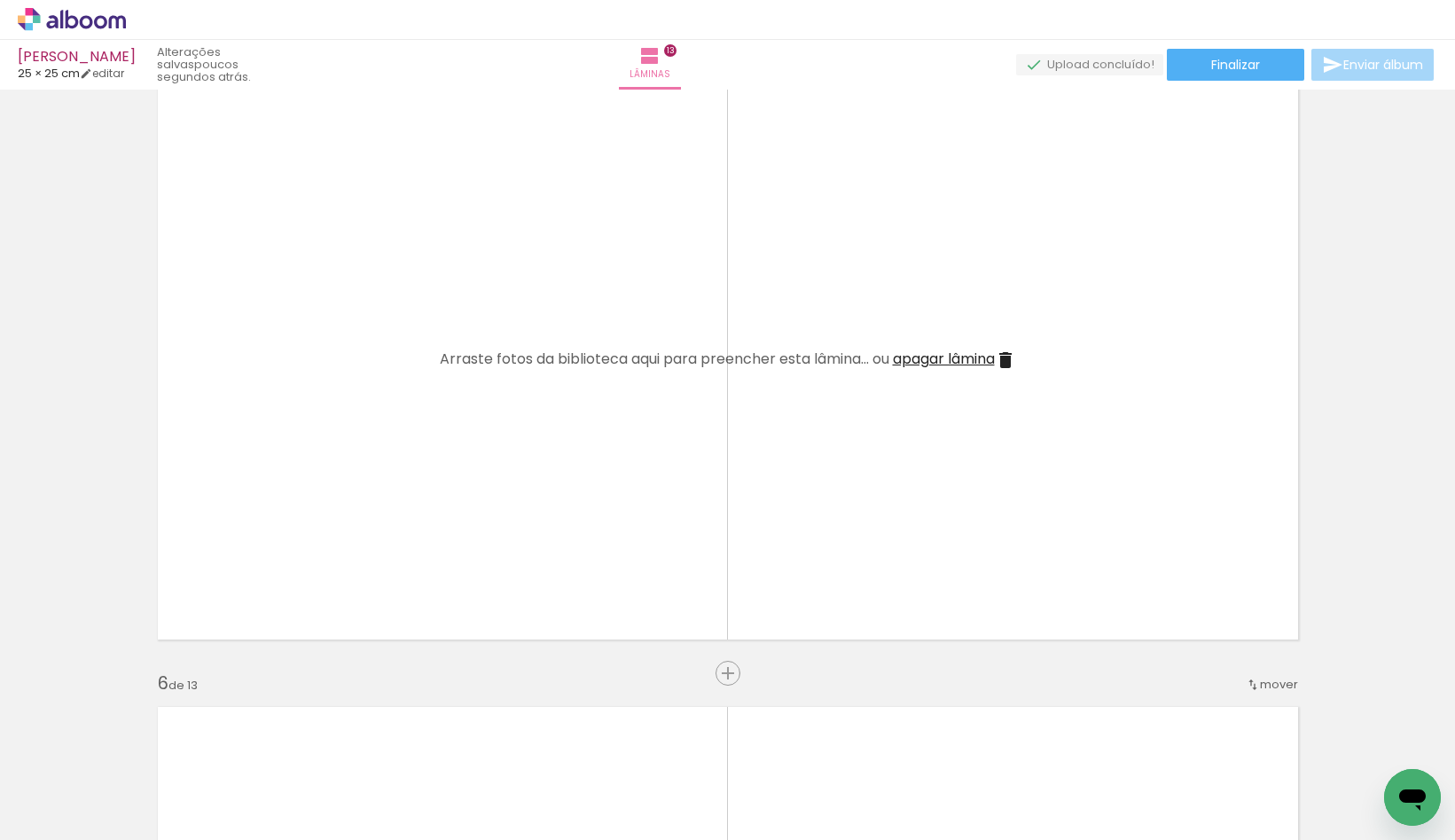
scroll to position [0, 3498]
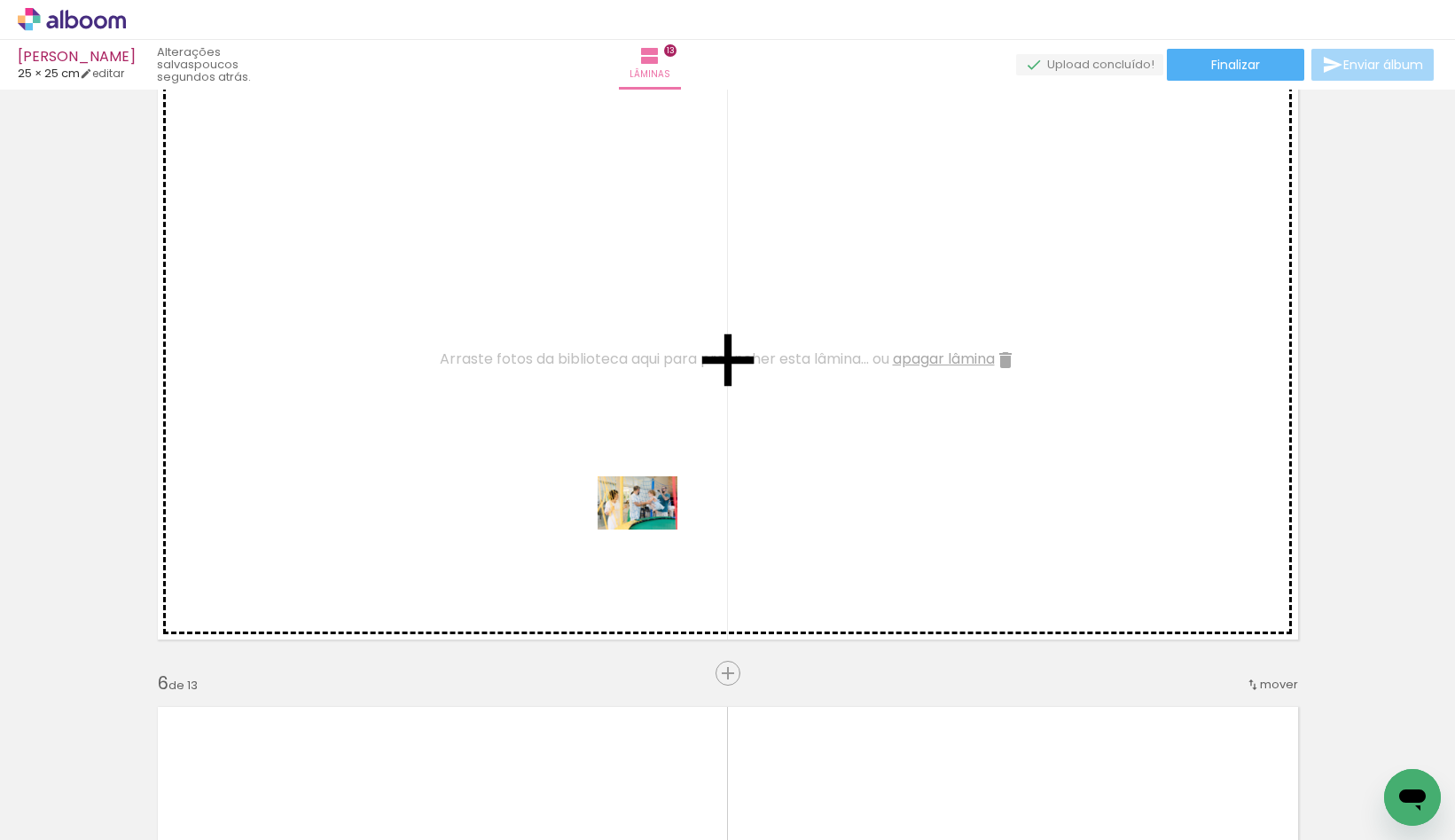
drag, startPoint x: 669, startPoint y: 780, endPoint x: 651, endPoint y: 529, distance: 251.6
click at [651, 529] on quentale-workspace at bounding box center [728, 420] width 1455 height 840
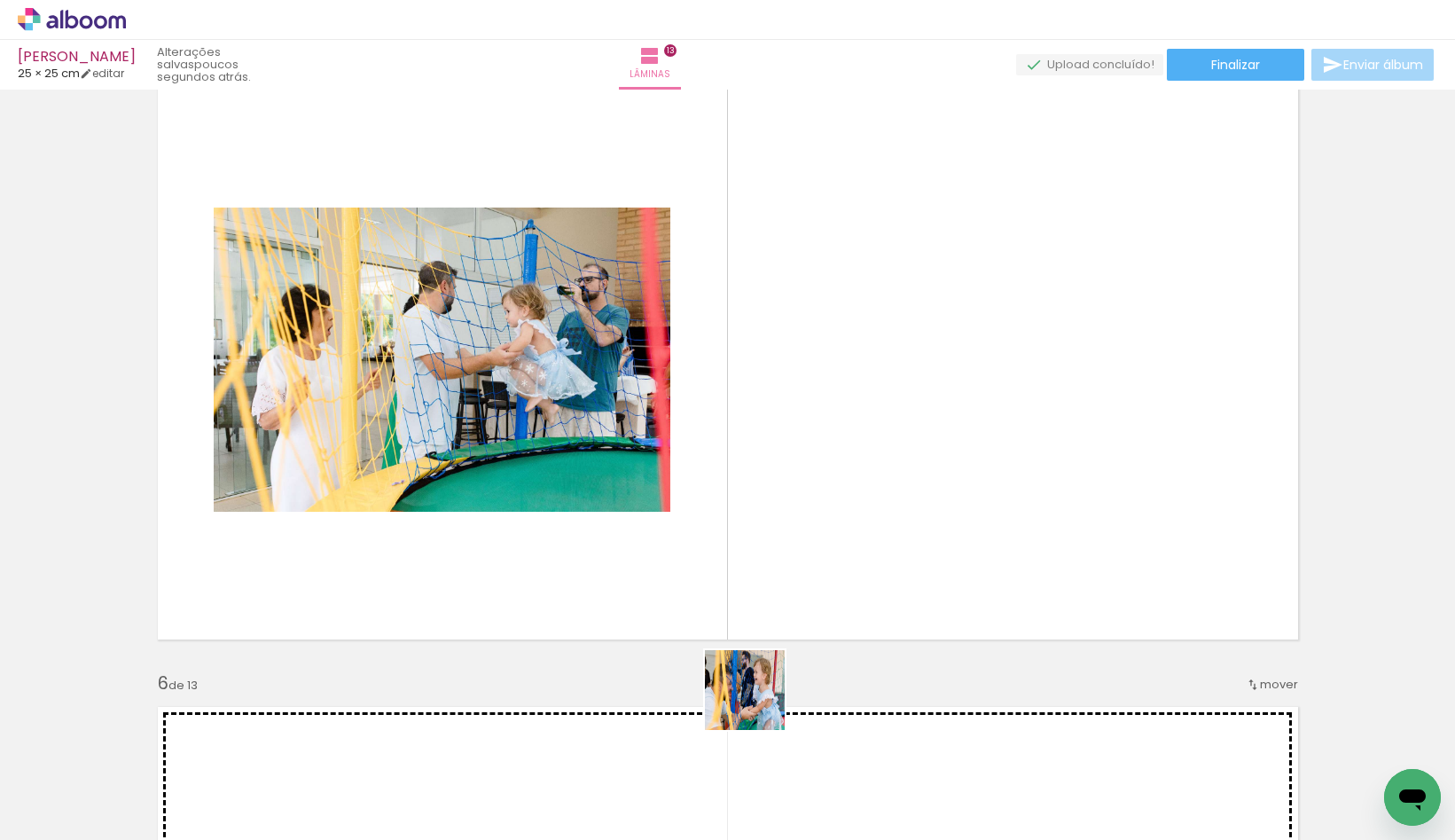
click at [786, 469] on quentale-workspace at bounding box center [728, 420] width 1455 height 840
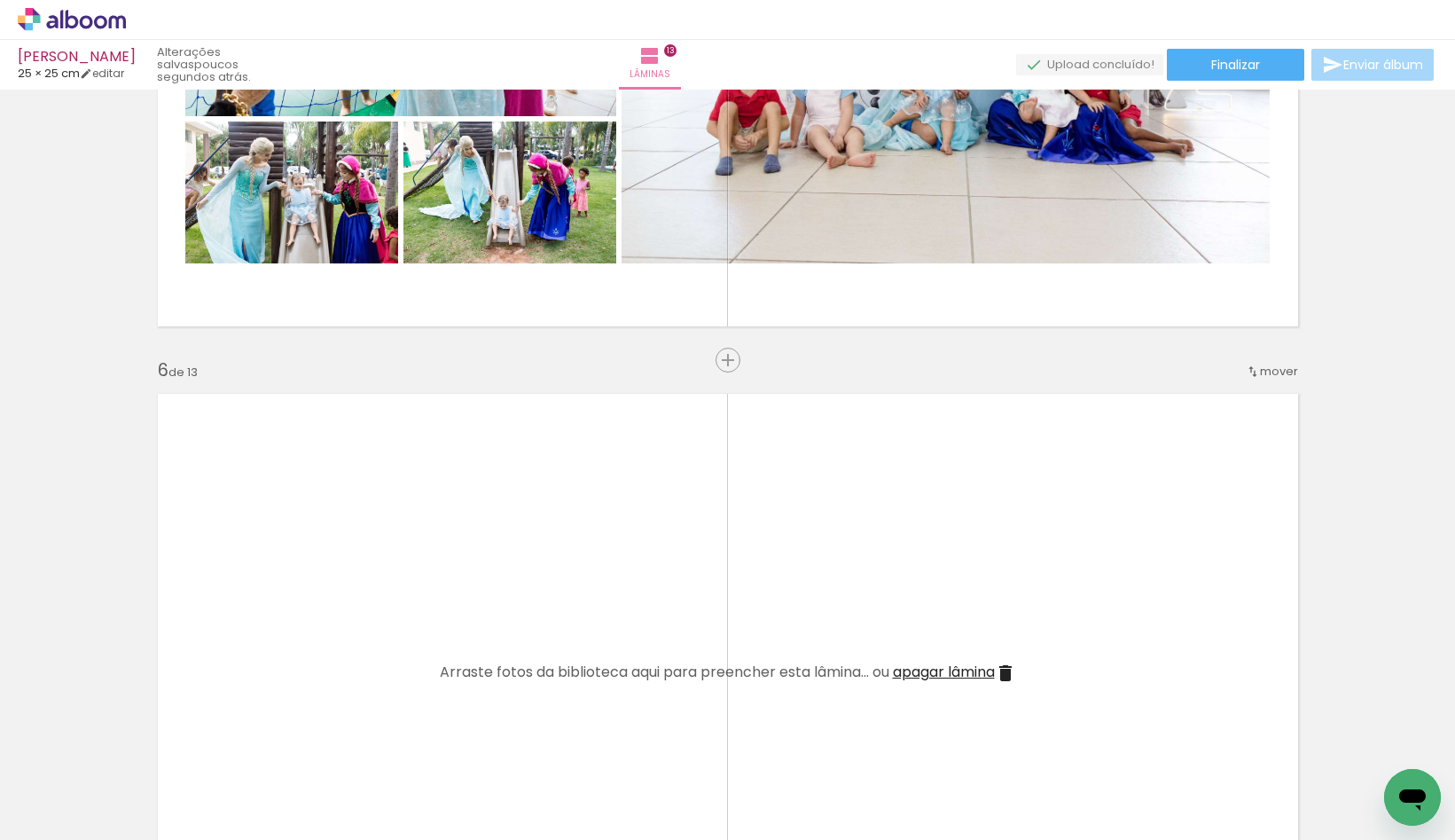
scroll to position [0, 4233]
drag, startPoint x: 327, startPoint y: 738, endPoint x: 392, endPoint y: 721, distance: 67.2
click at [339, 618] on quentale-workspace at bounding box center [728, 420] width 1455 height 840
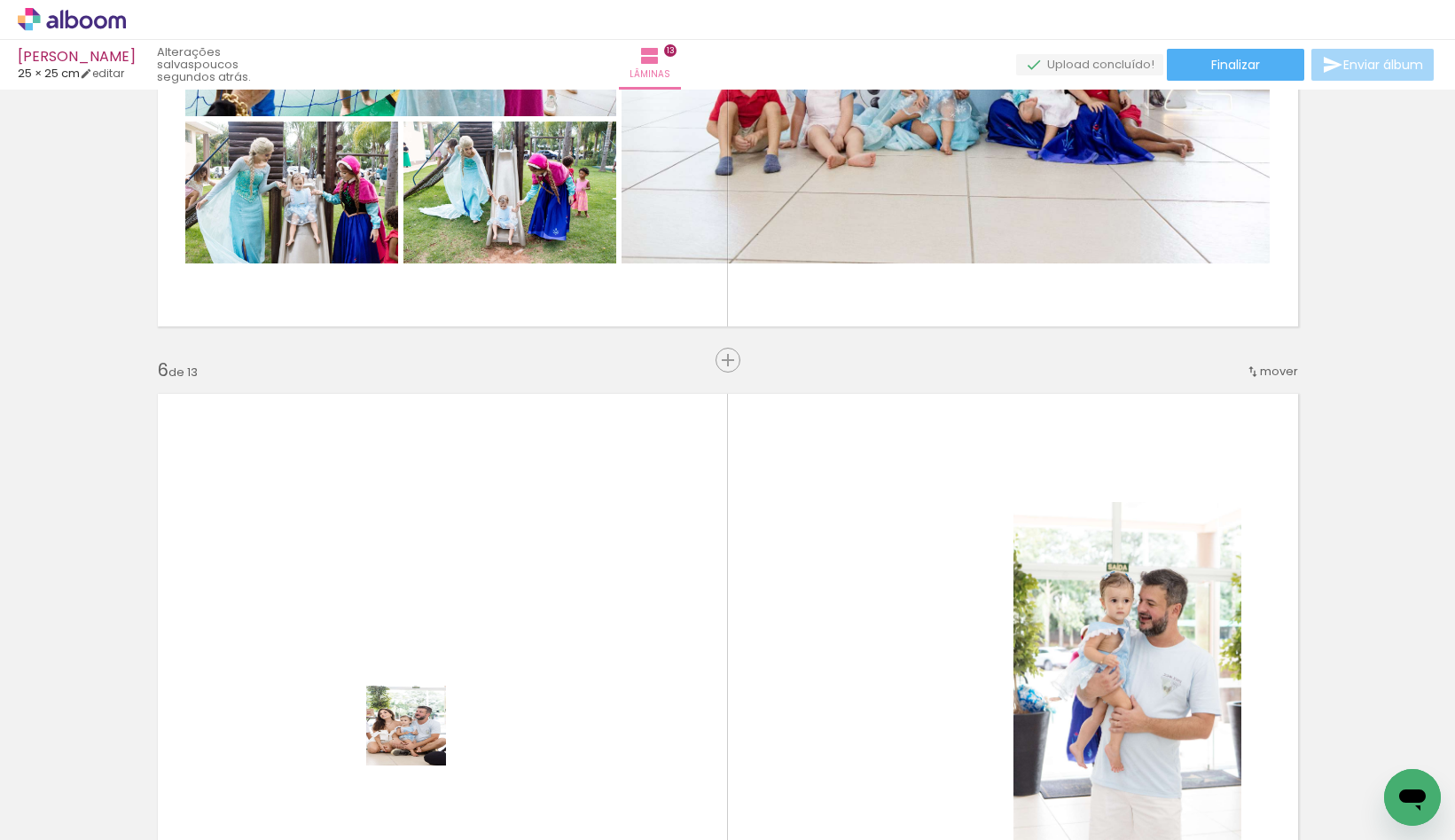
drag, startPoint x: 413, startPoint y: 770, endPoint x: 473, endPoint y: 719, distance: 78.7
click at [436, 622] on quentale-workspace at bounding box center [728, 420] width 1455 height 840
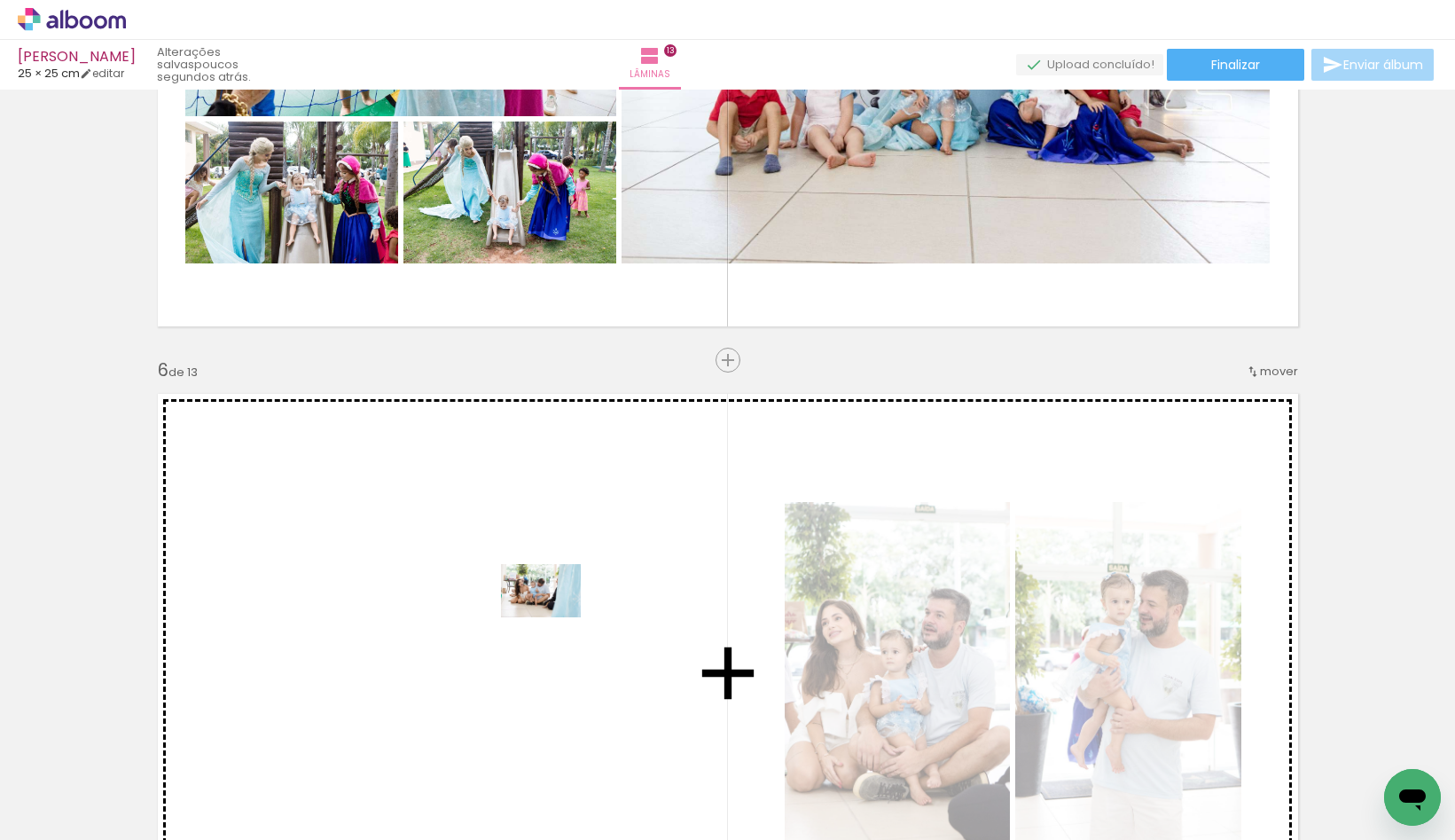
drag, startPoint x: 534, startPoint y: 775, endPoint x: 554, endPoint y: 617, distance: 159.3
click at [554, 617] on quentale-workspace at bounding box center [728, 420] width 1455 height 840
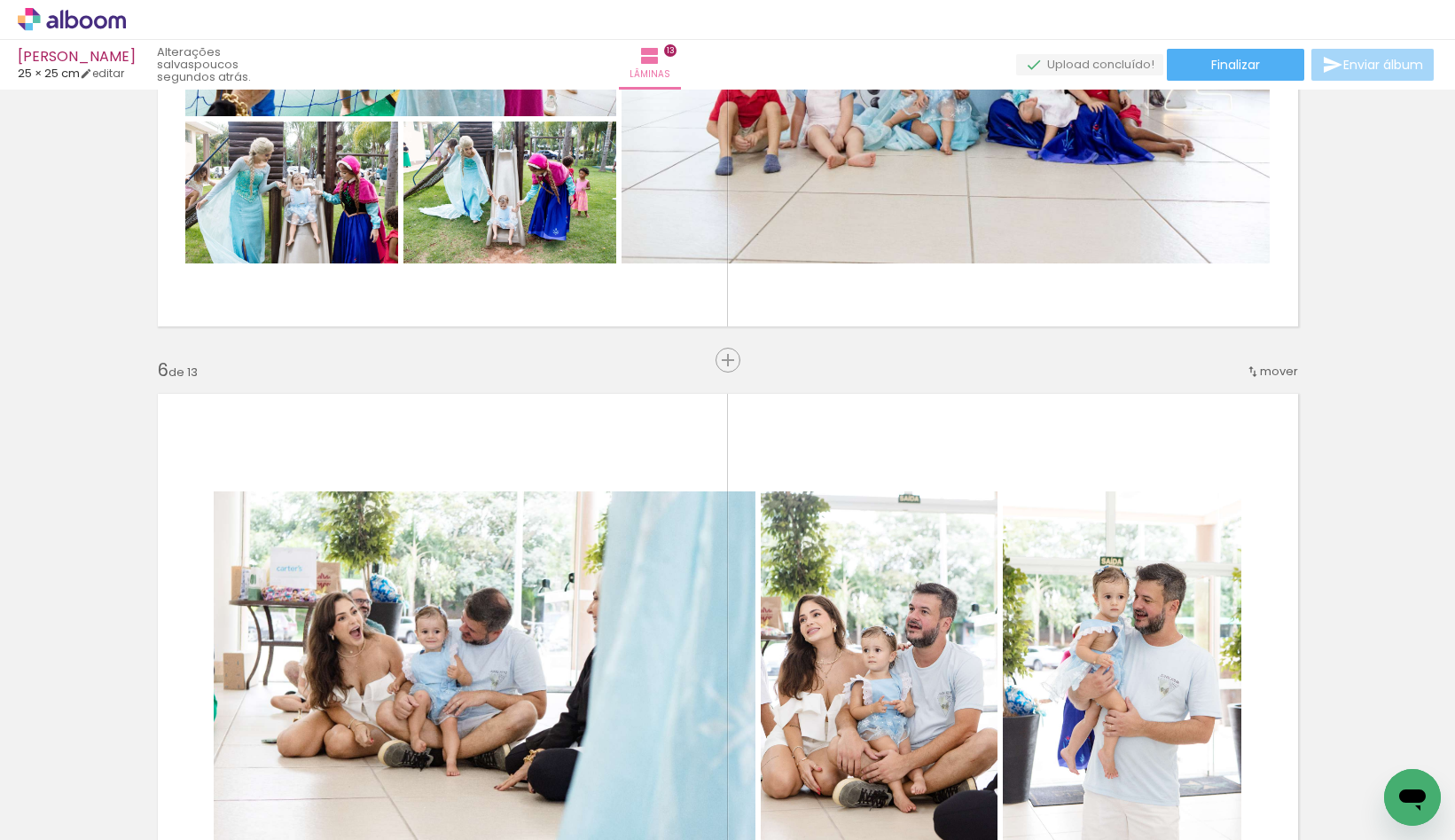
drag, startPoint x: 625, startPoint y: 786, endPoint x: 638, endPoint y: 623, distance: 163.5
click at [638, 622] on quentale-workspace at bounding box center [728, 420] width 1455 height 840
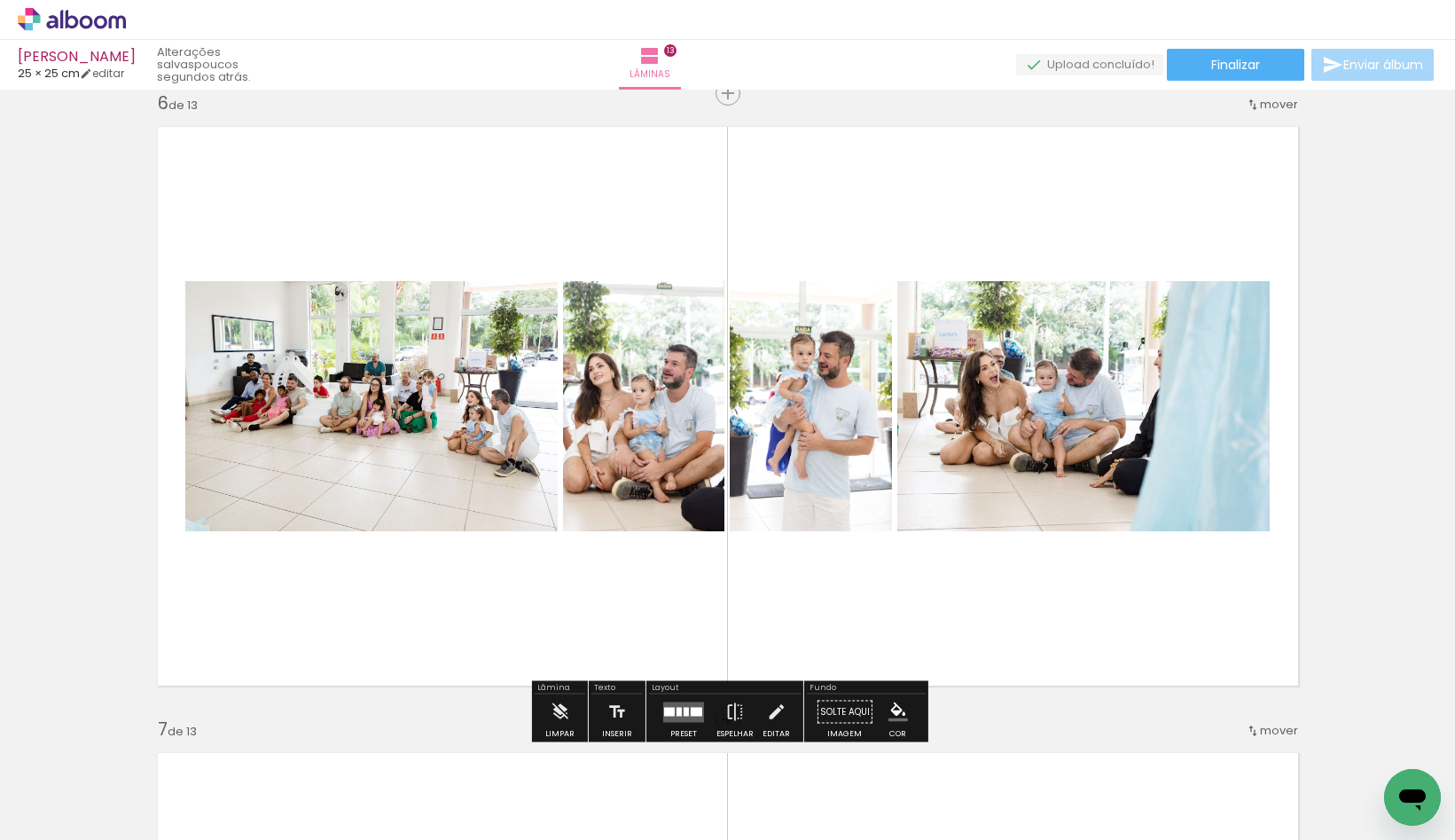
scroll to position [2938, 0]
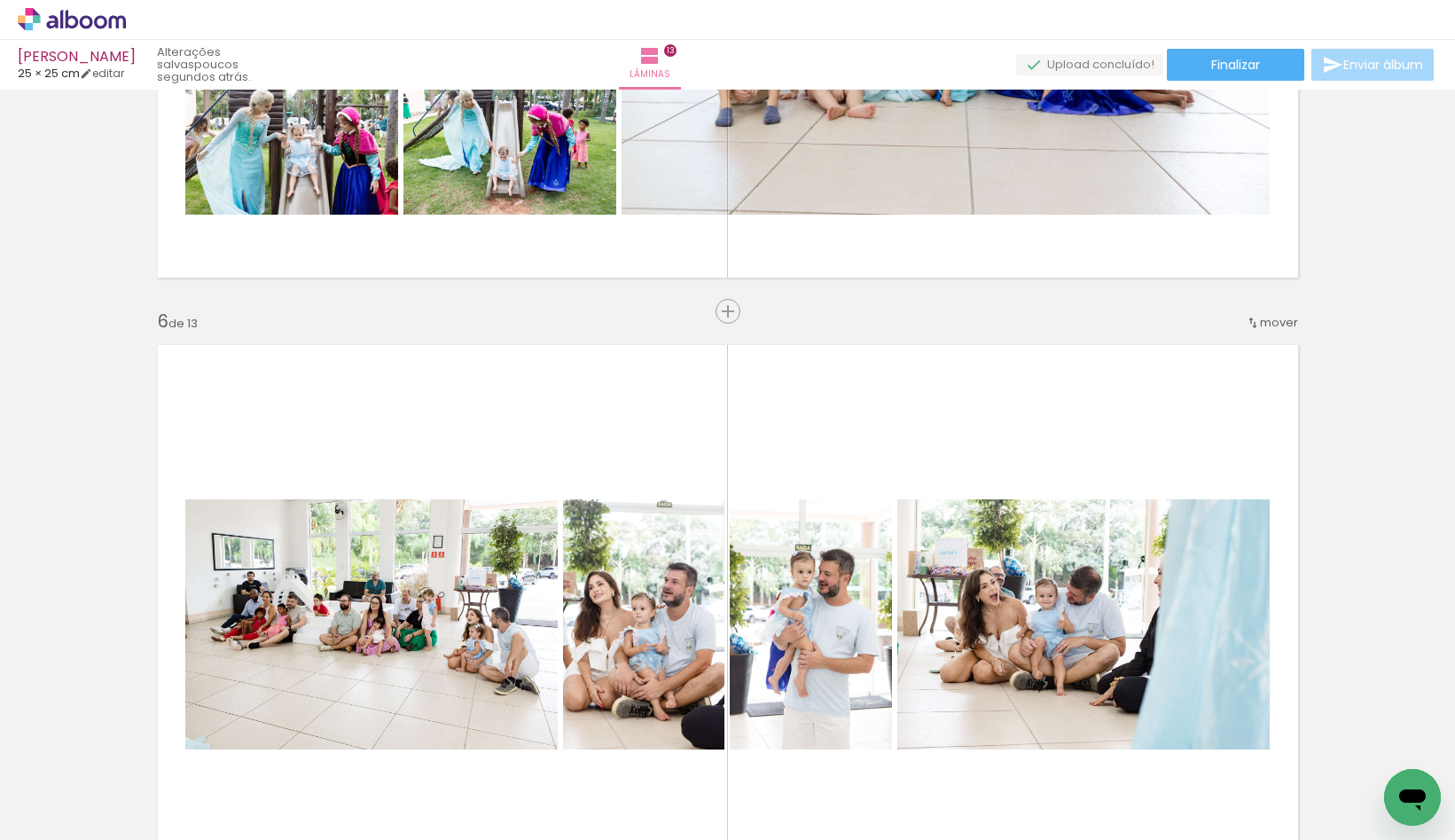
click at [1265, 320] on span "mover" at bounding box center [1280, 322] width 38 height 17
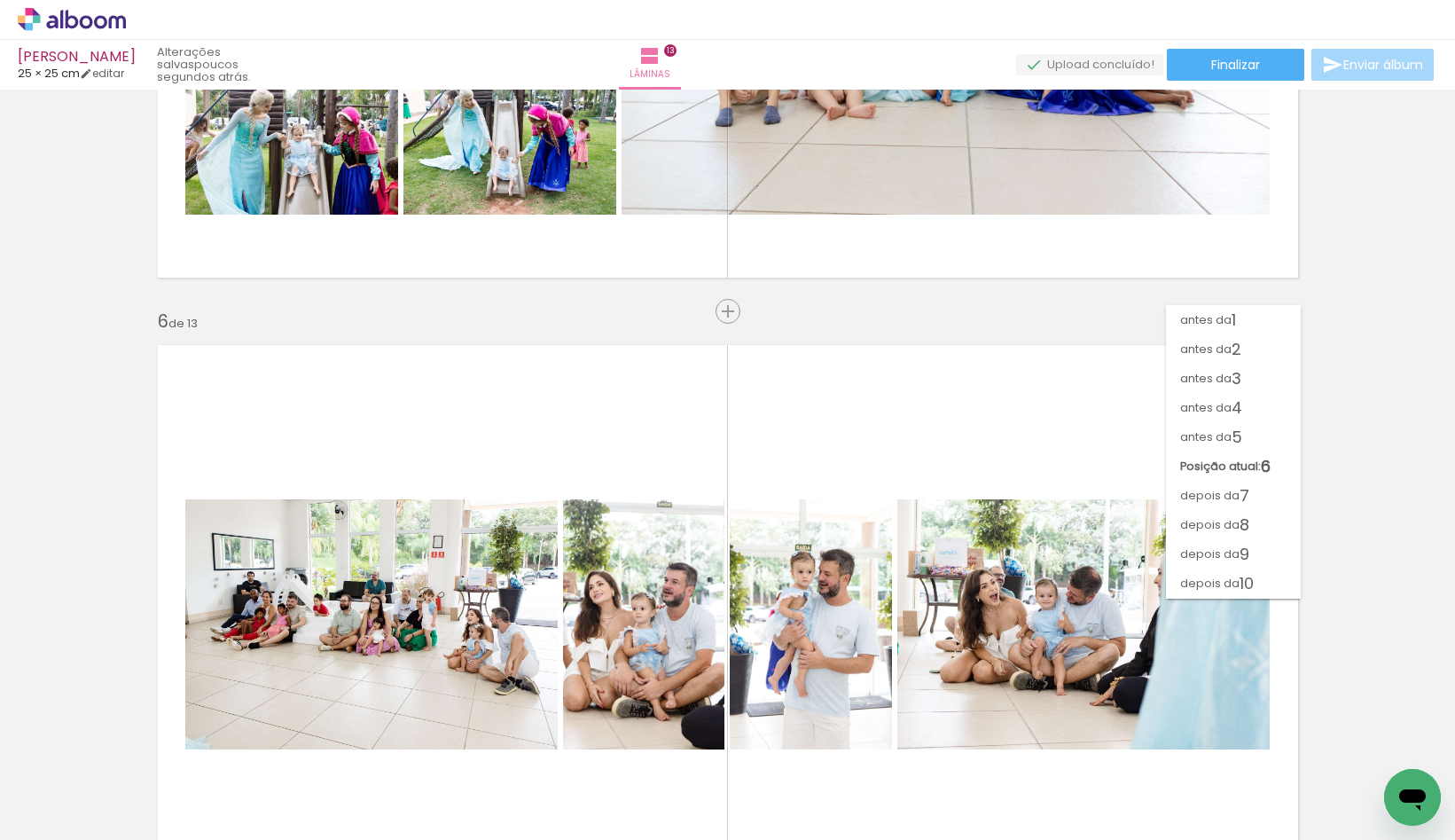
click at [860, 430] on quentale-layouter at bounding box center [728, 625] width 1163 height 582
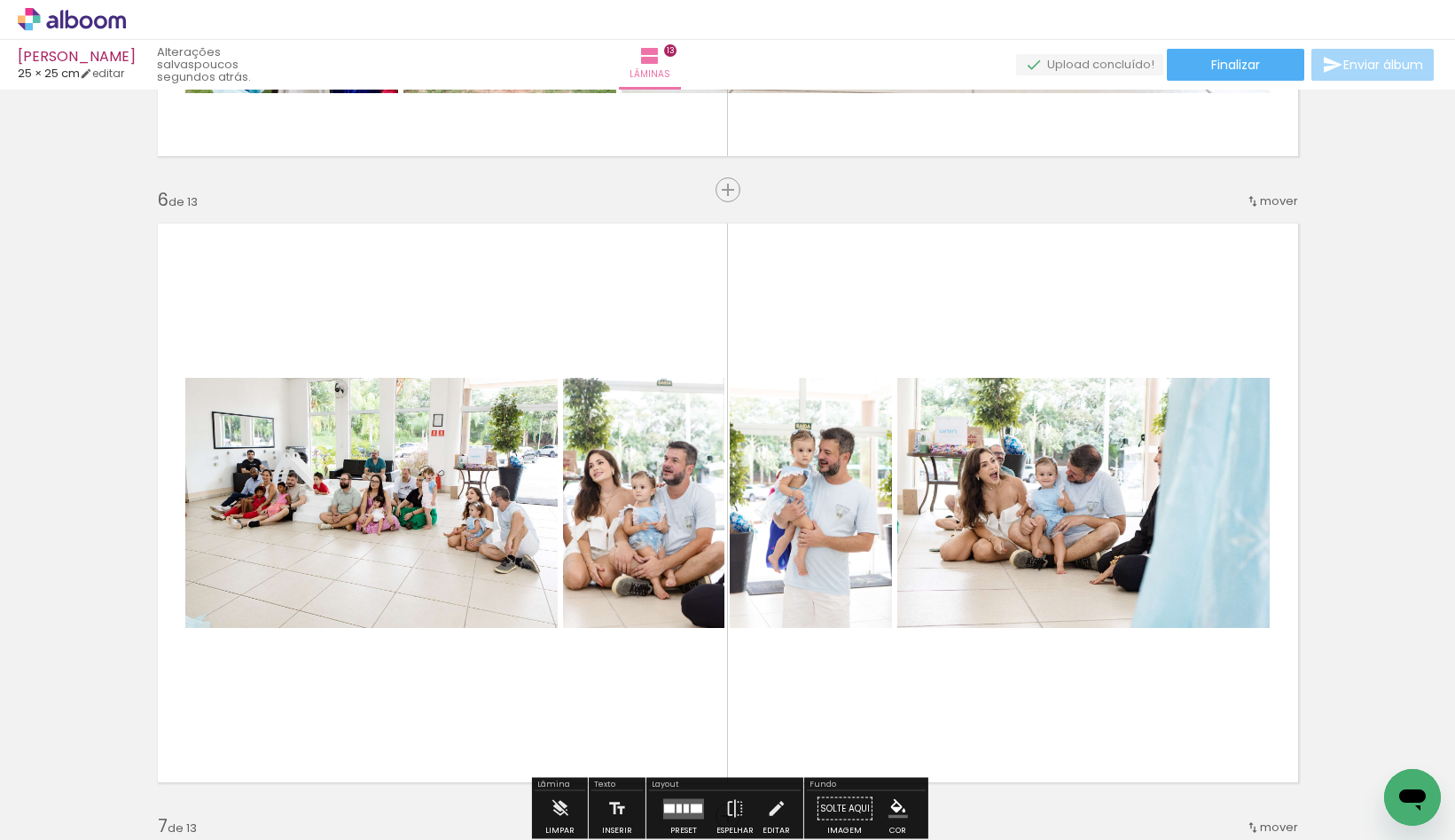
scroll to position [3166, 0]
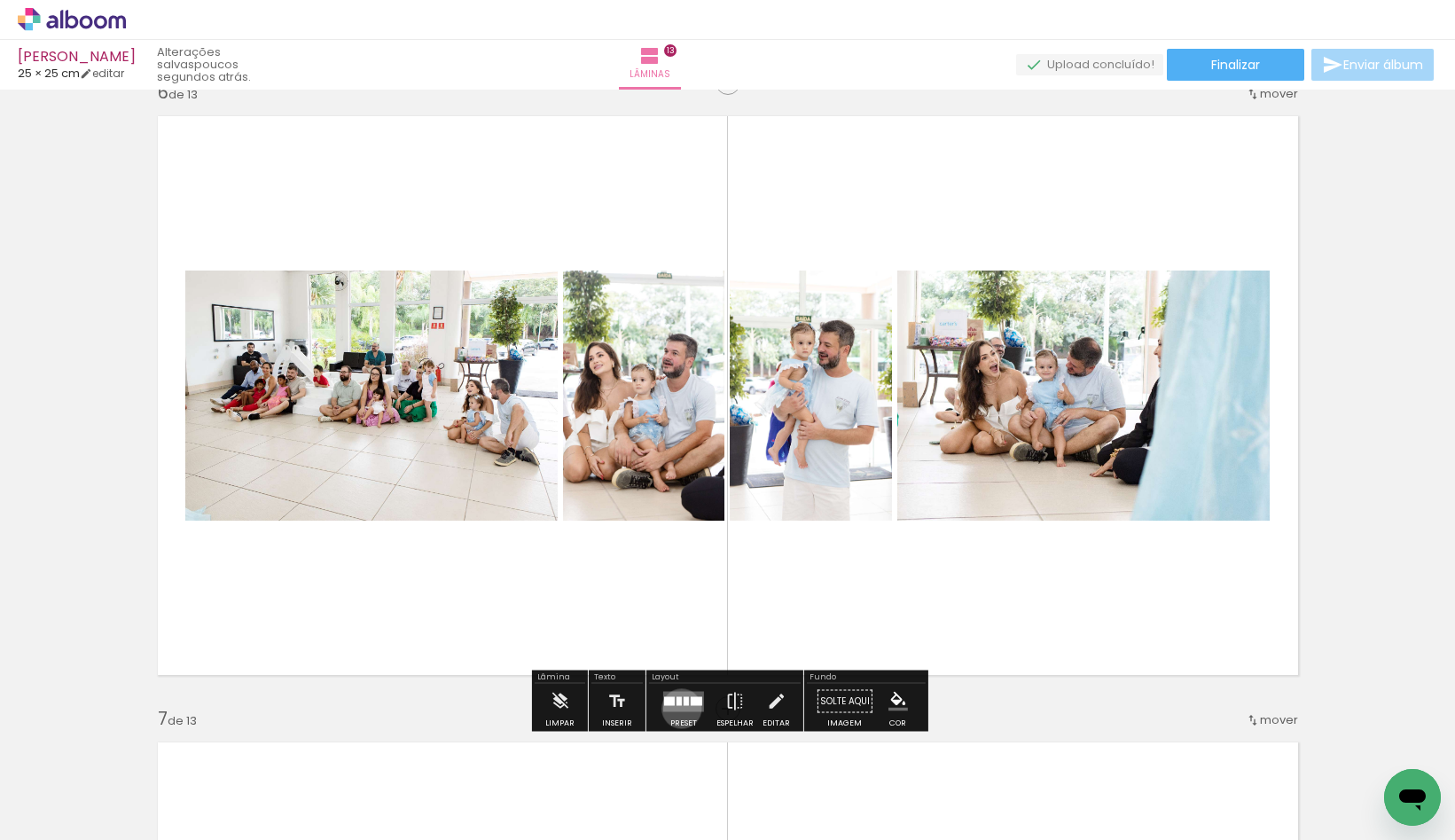
click at [678, 707] on quentale-layouter at bounding box center [684, 701] width 41 height 20
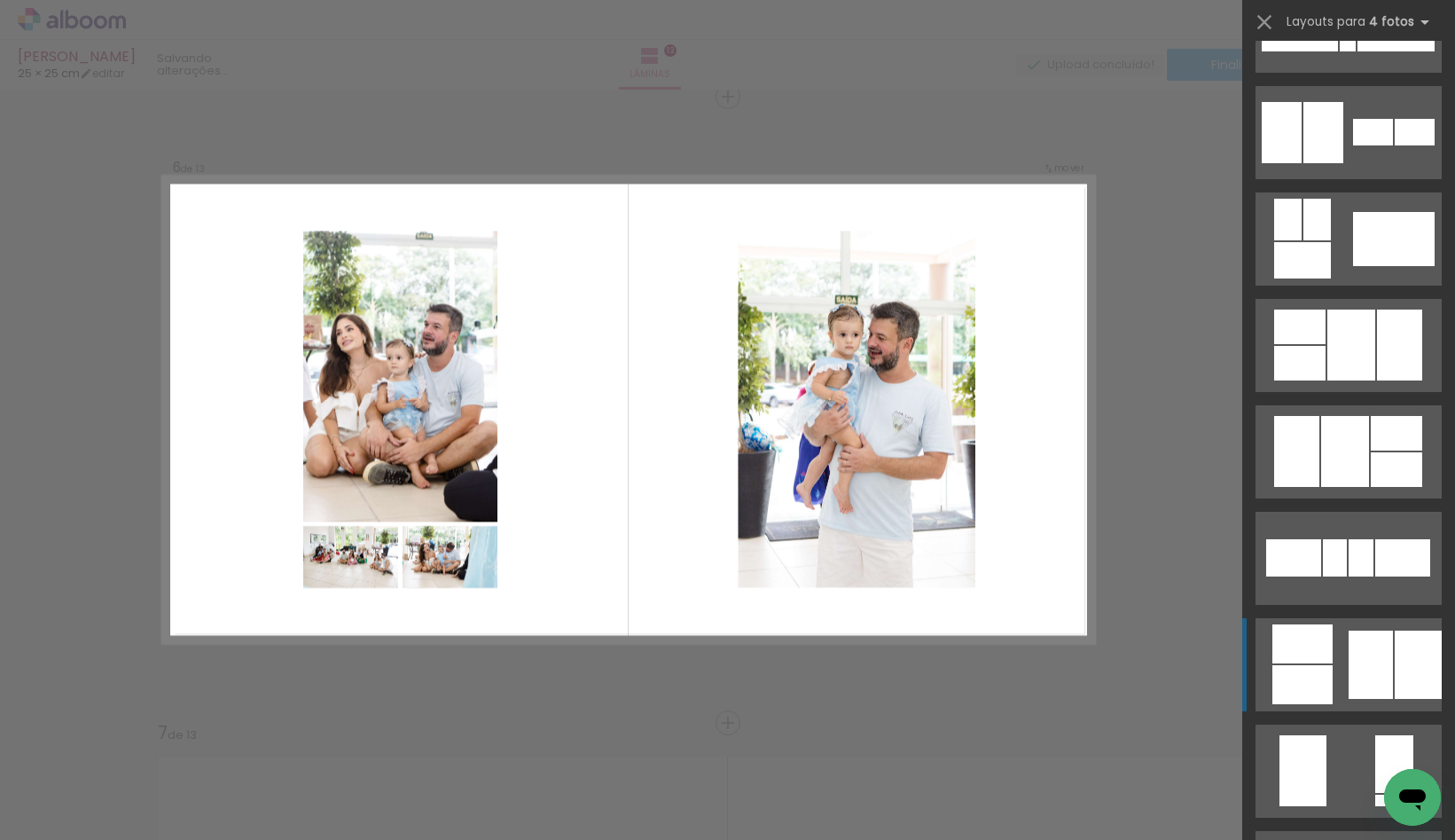
scroll to position [1028, 0]
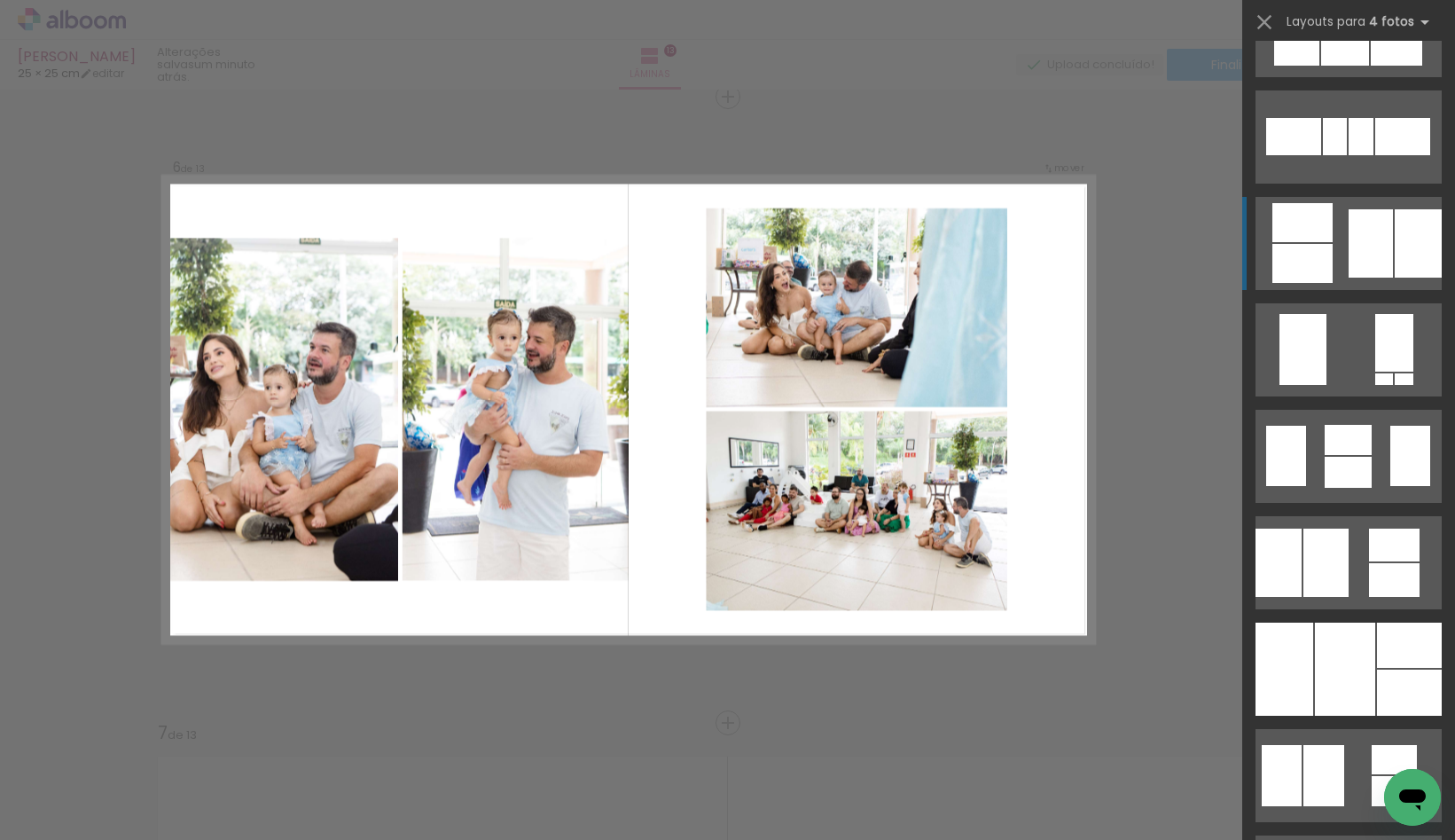
click at [1351, 222] on div at bounding box center [1371, 243] width 45 height 69
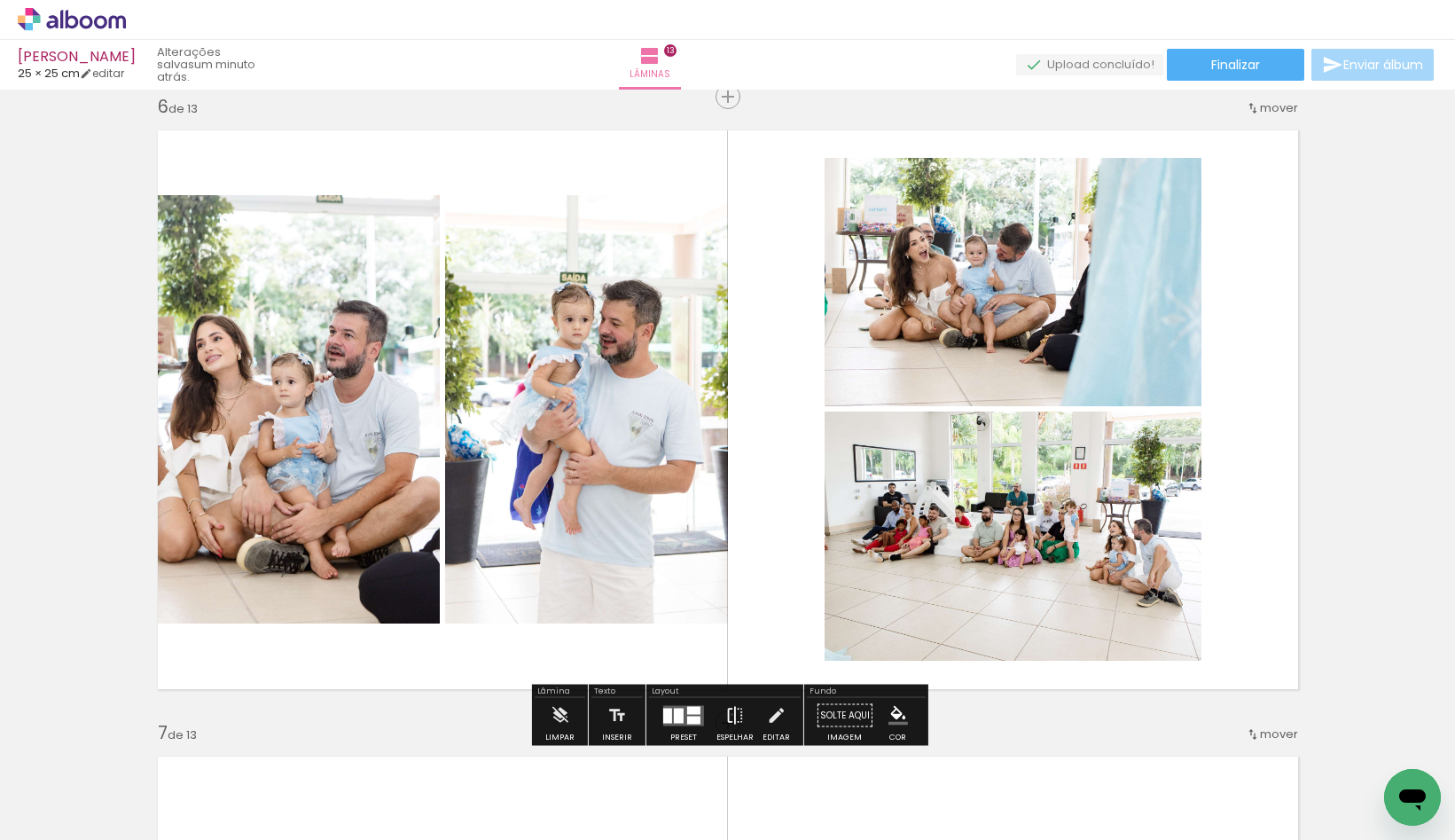
click at [728, 714] on iron-icon at bounding box center [735, 715] width 19 height 35
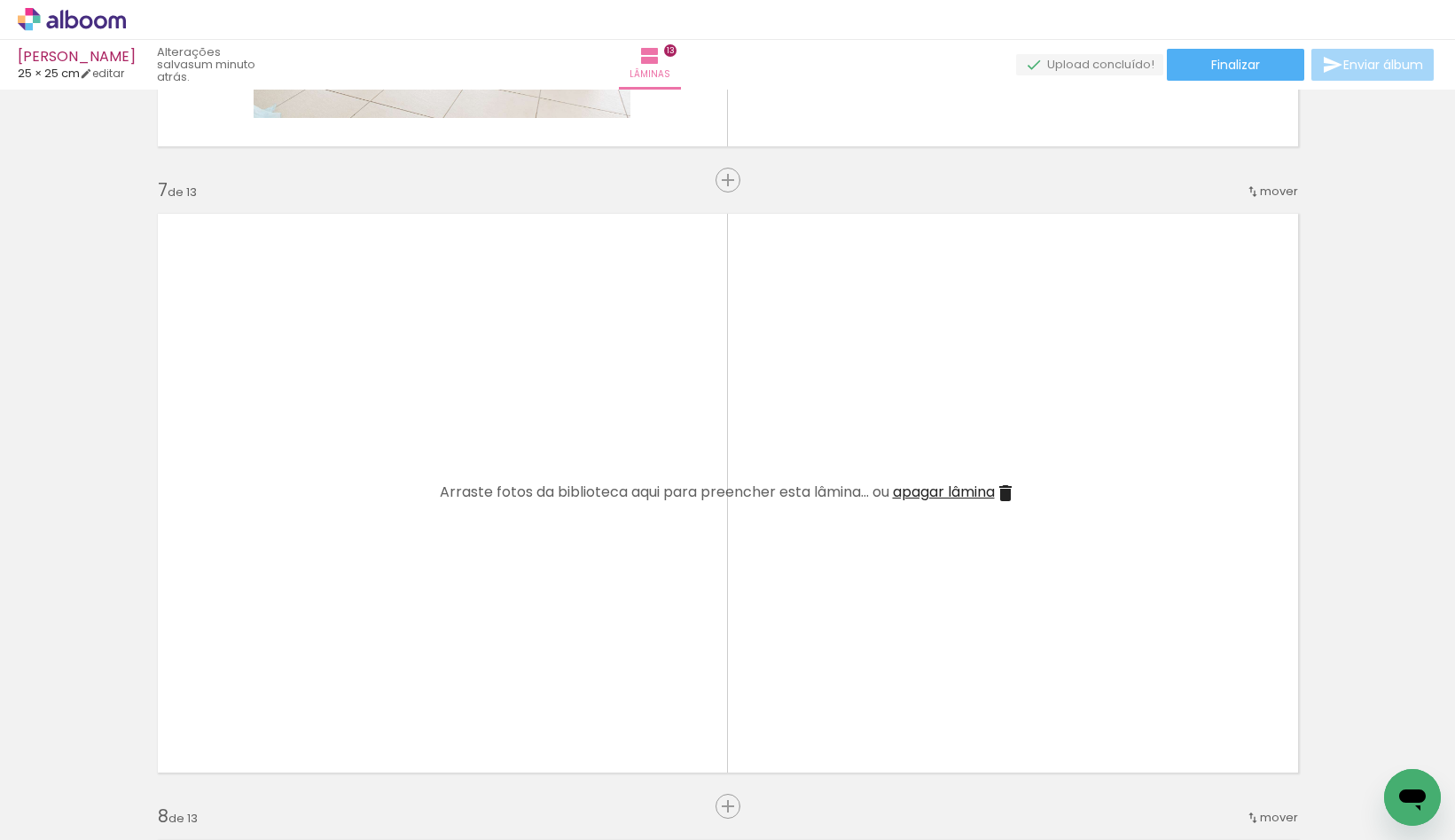
scroll to position [0, 4232]
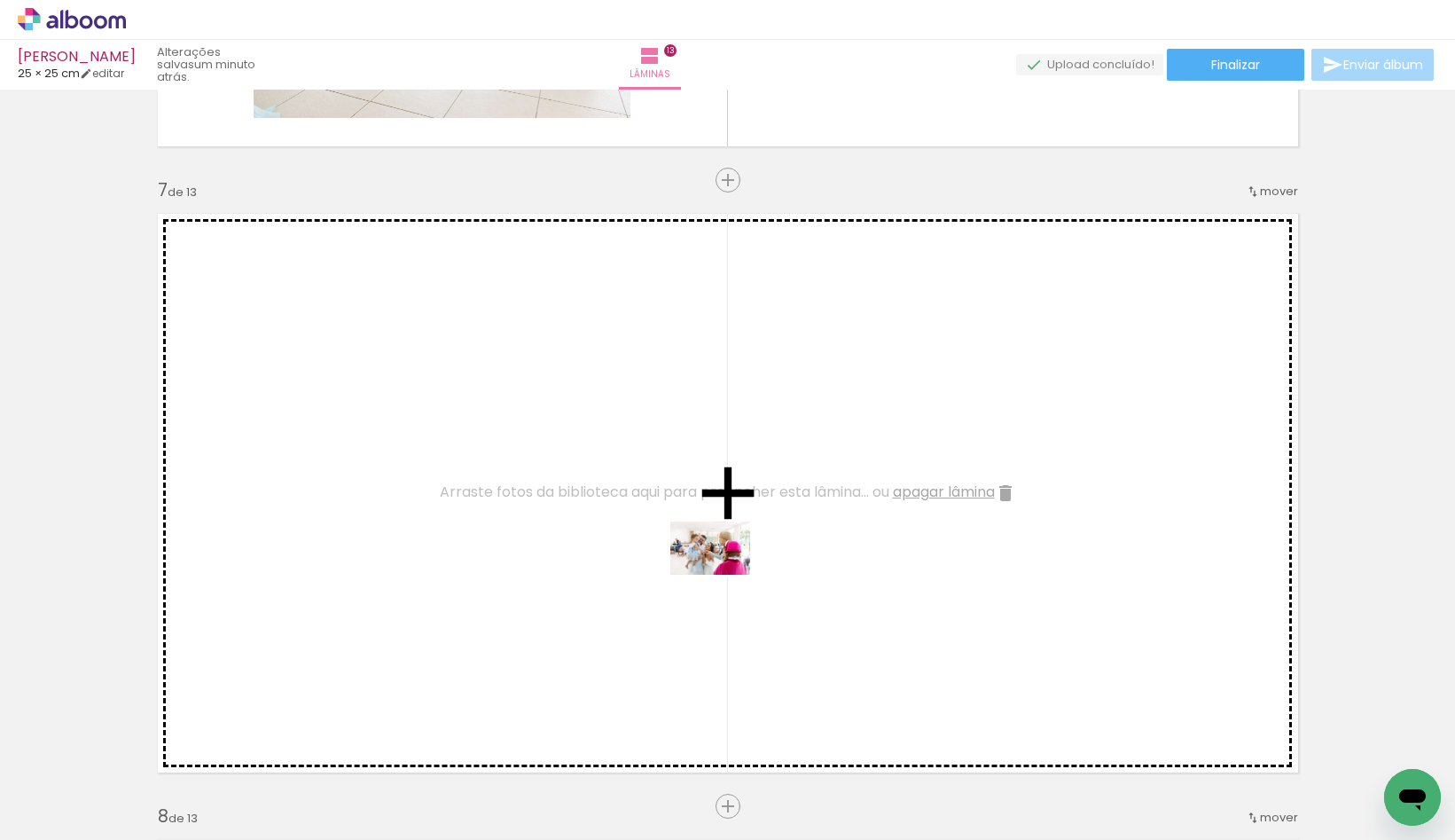
drag, startPoint x: 727, startPoint y: 785, endPoint x: 724, endPoint y: 575, distance: 210.0
click at [724, 575] on quentale-workspace at bounding box center [728, 420] width 1455 height 840
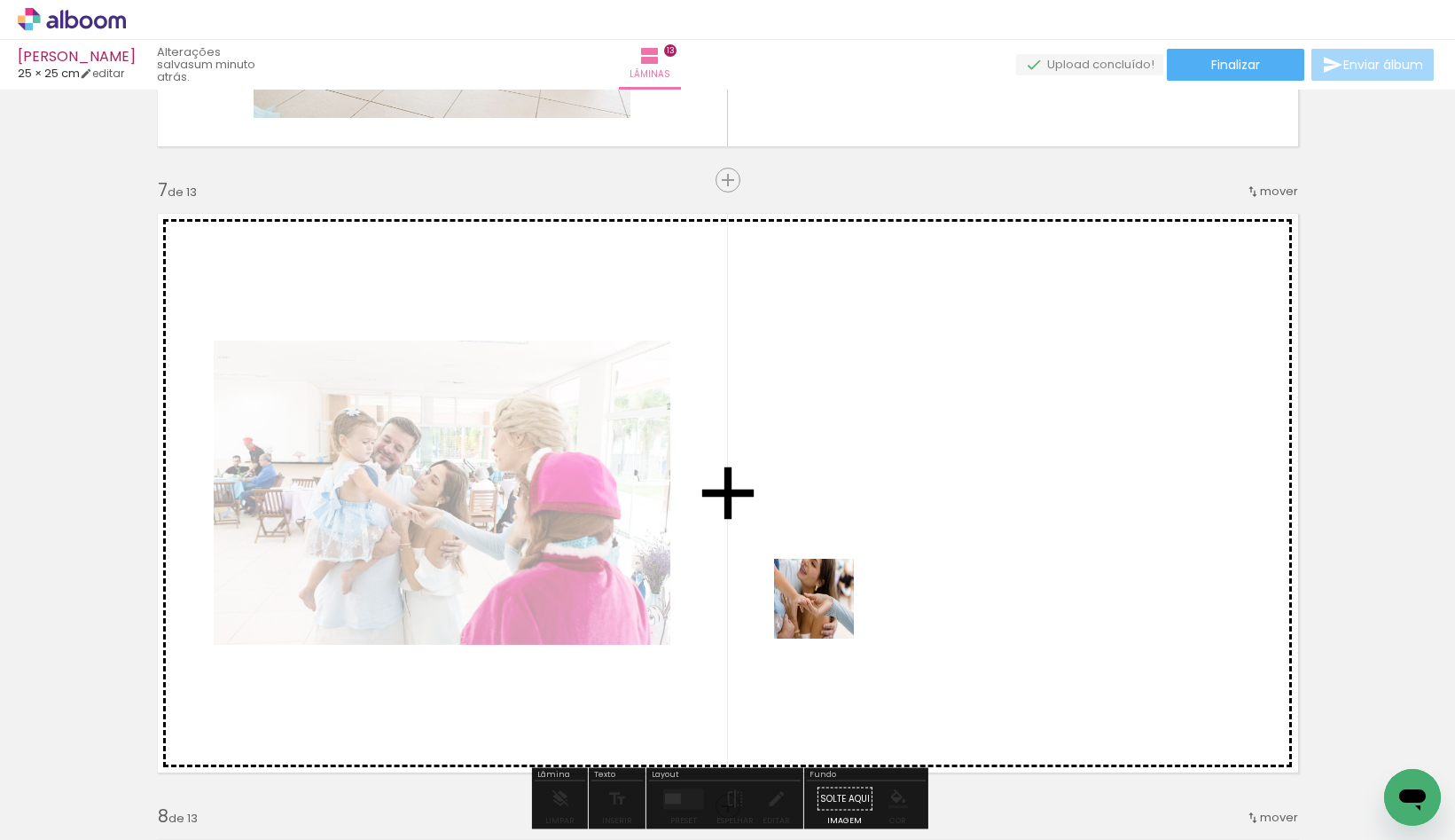
drag, startPoint x: 813, startPoint y: 759, endPoint x: 829, endPoint y: 603, distance: 156.8
click at [829, 603] on quentale-workspace at bounding box center [728, 420] width 1455 height 840
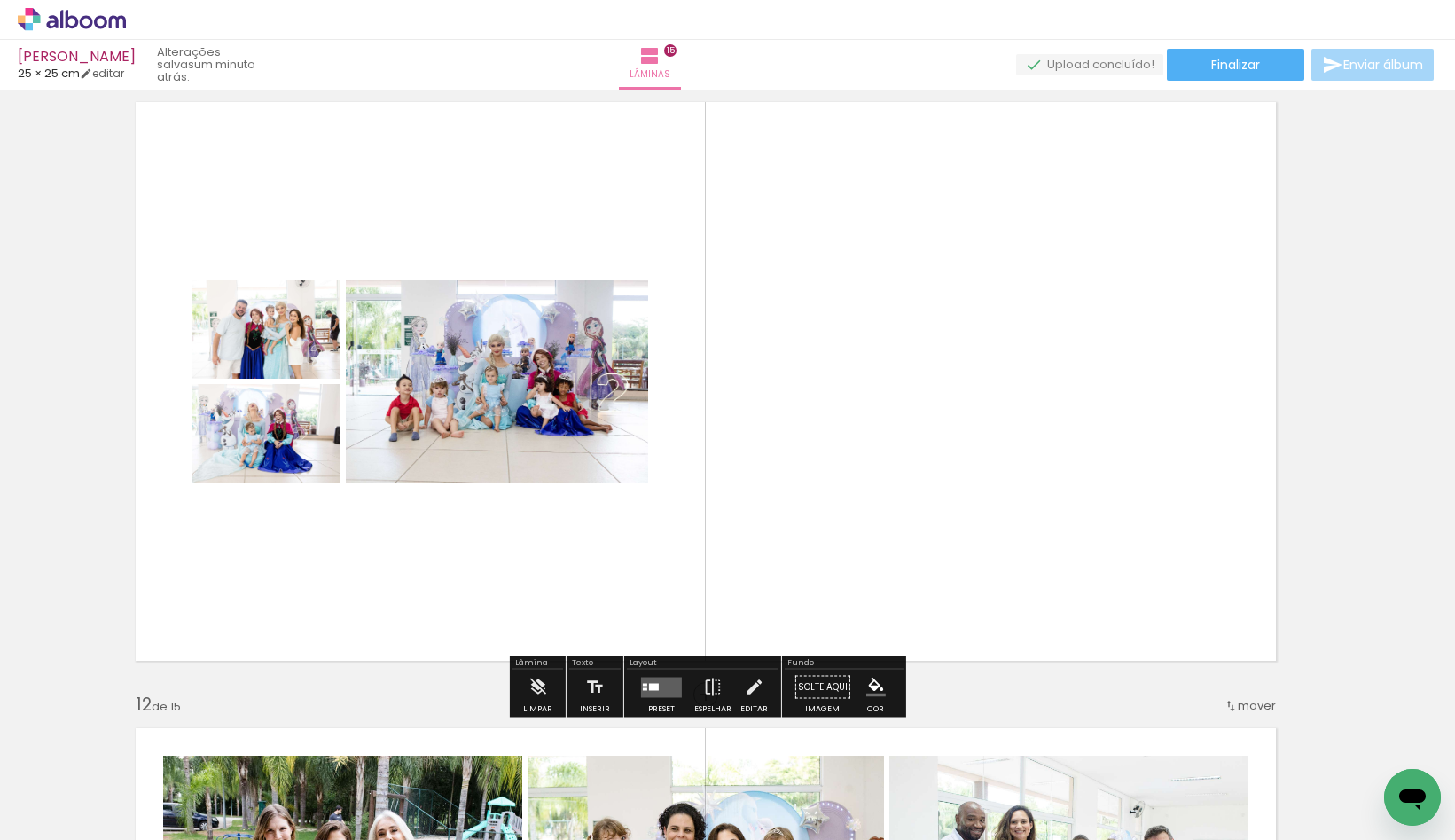
scroll to position [6311, 23]
click at [651, 674] on div at bounding box center [661, 686] width 48 height 35
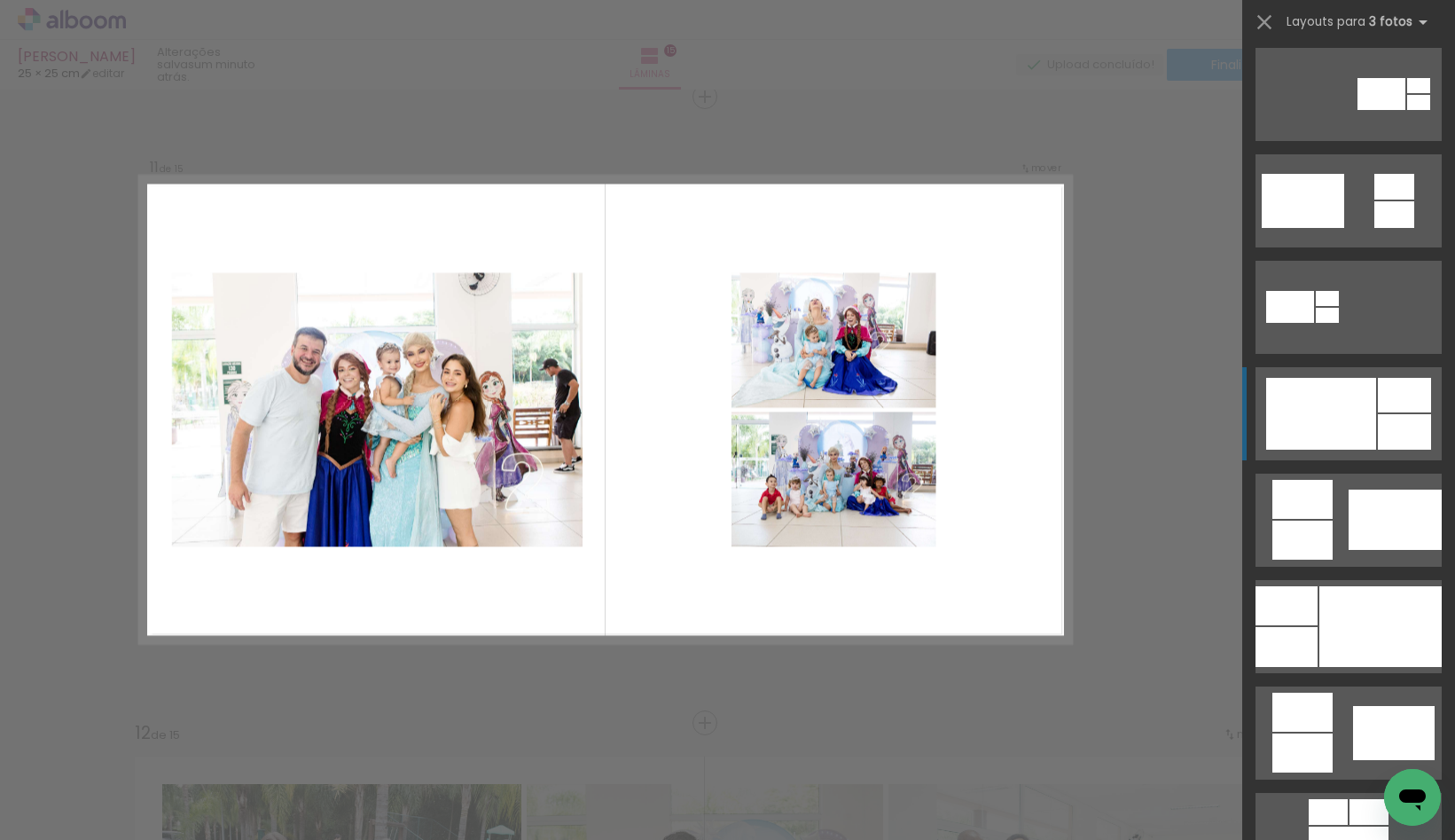
scroll to position [664, 0]
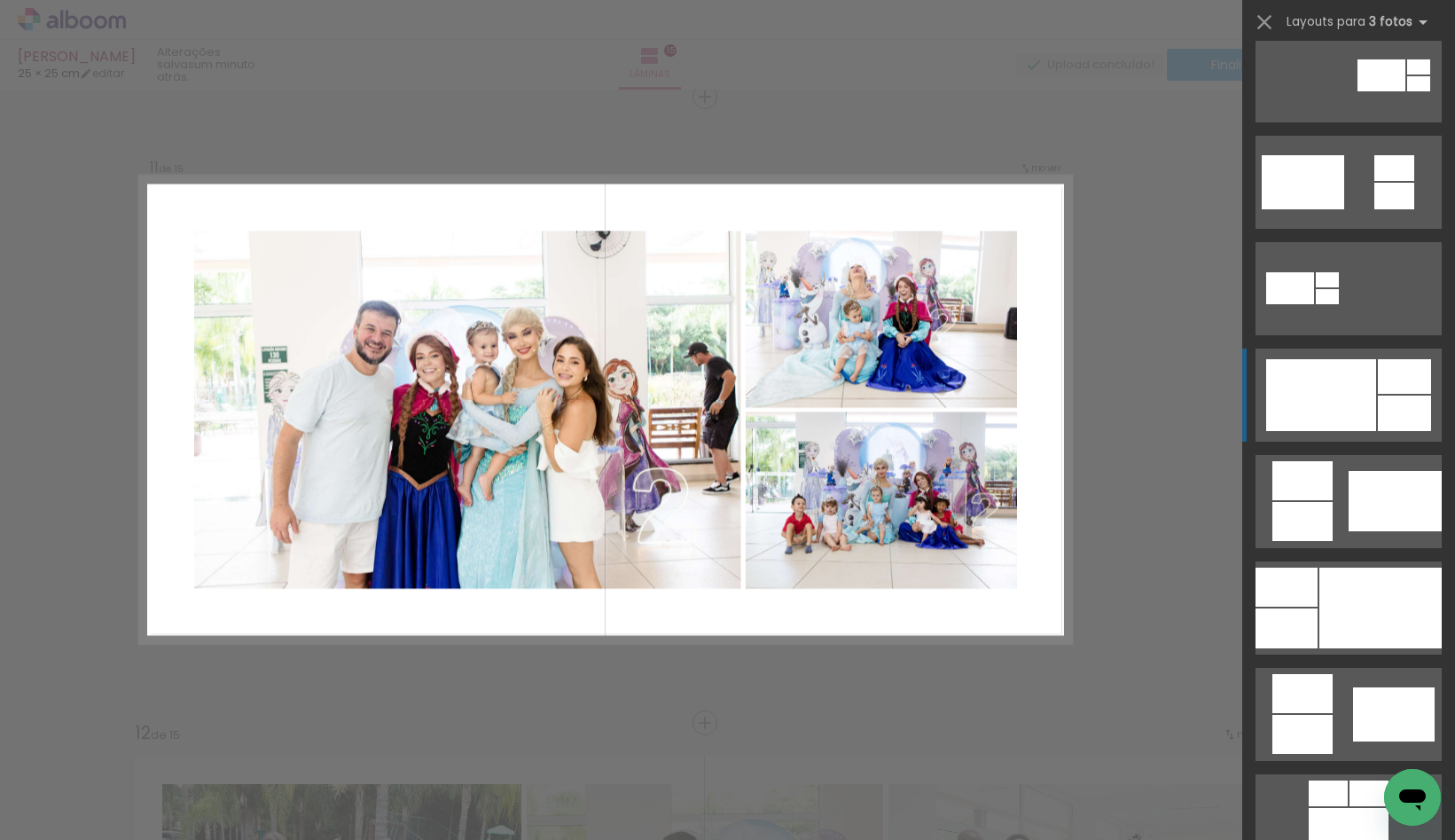
click at [1323, 379] on div at bounding box center [1321, 395] width 110 height 72
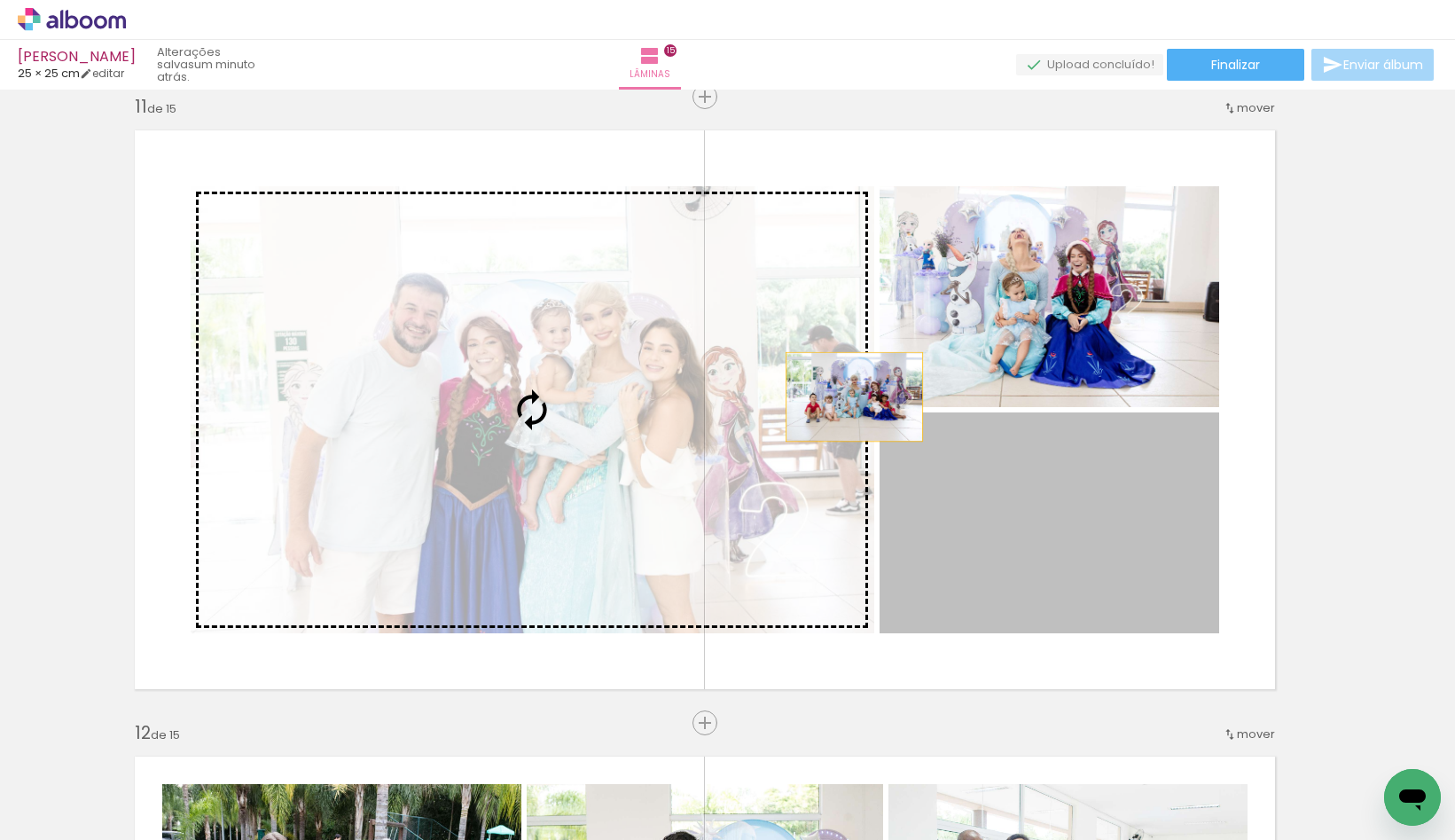
drag, startPoint x: 1097, startPoint y: 464, endPoint x: 810, endPoint y: 390, distance: 296.4
click at [0, 0] on slot at bounding box center [0, 0] width 0 height 0
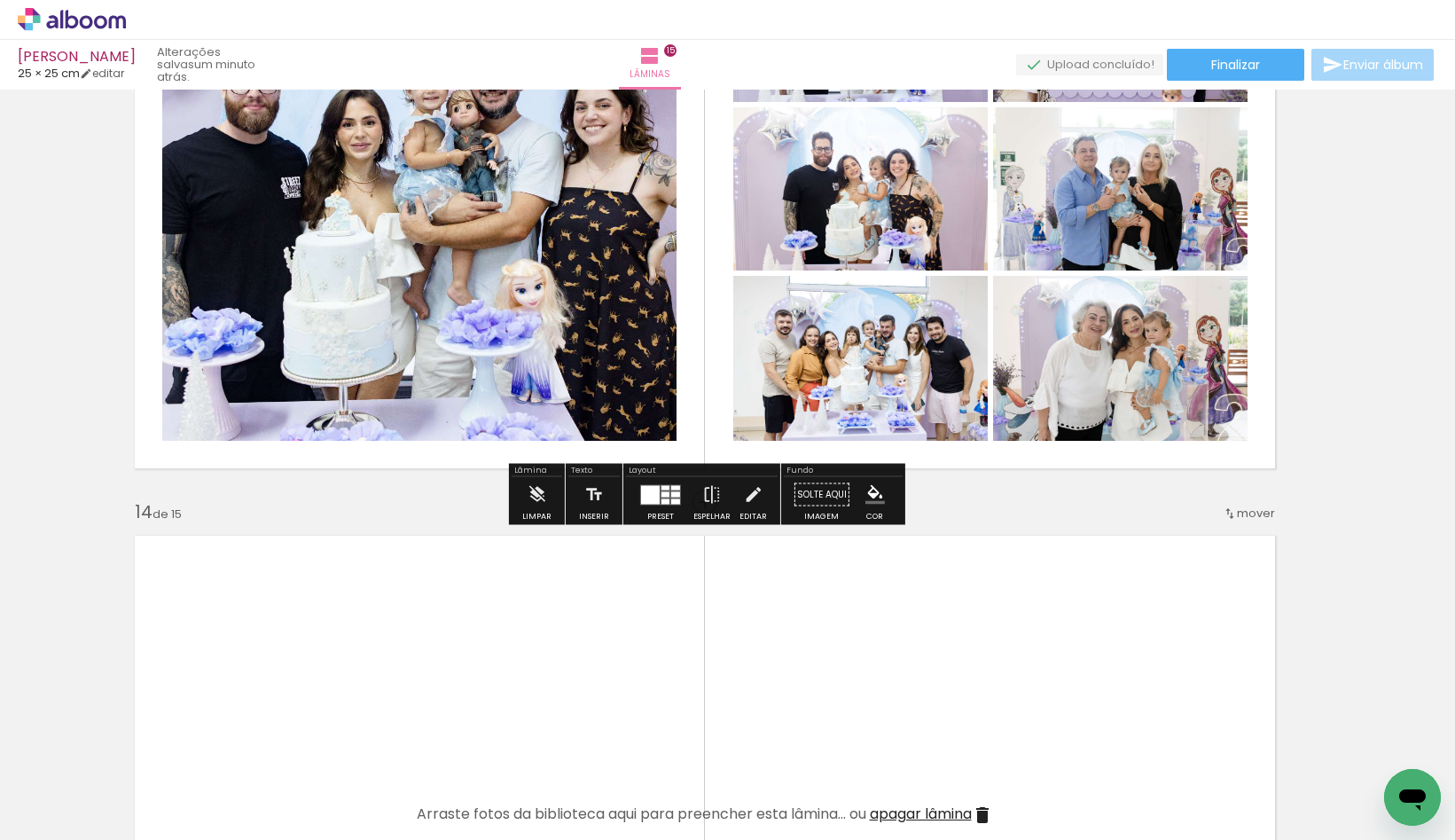
scroll to position [7755, 24]
